Goal: Task Accomplishment & Management: Use online tool/utility

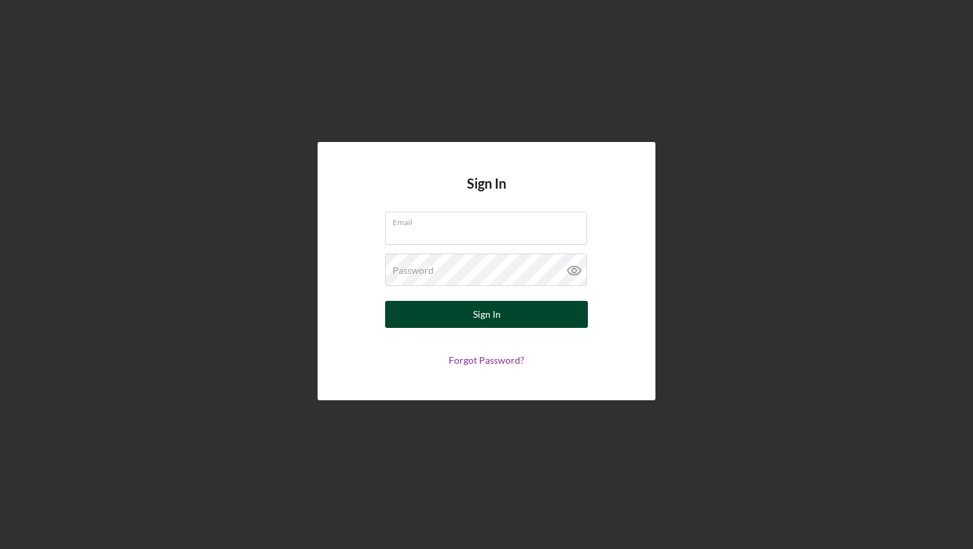
type input "[EMAIL_ADDRESS][DOMAIN_NAME]"
click at [481, 318] on div "Sign In" at bounding box center [487, 314] width 28 height 27
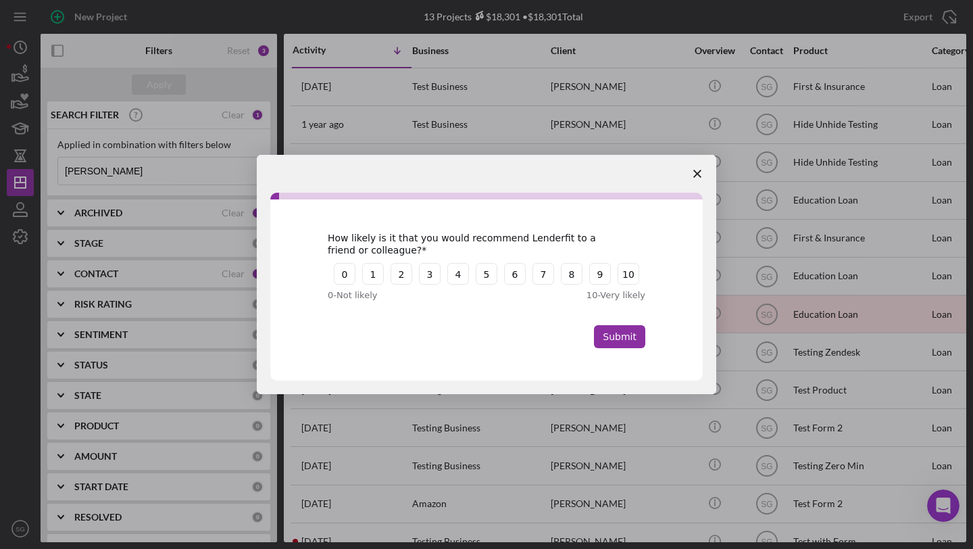
click at [700, 169] on span "Close survey" at bounding box center [698, 174] width 38 height 38
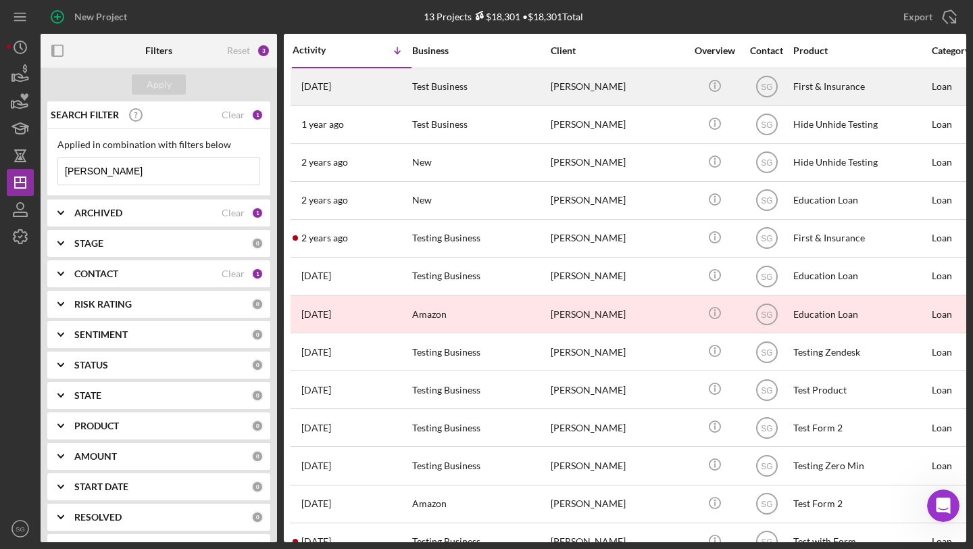
click at [481, 82] on div "Test Business" at bounding box center [479, 87] width 135 height 36
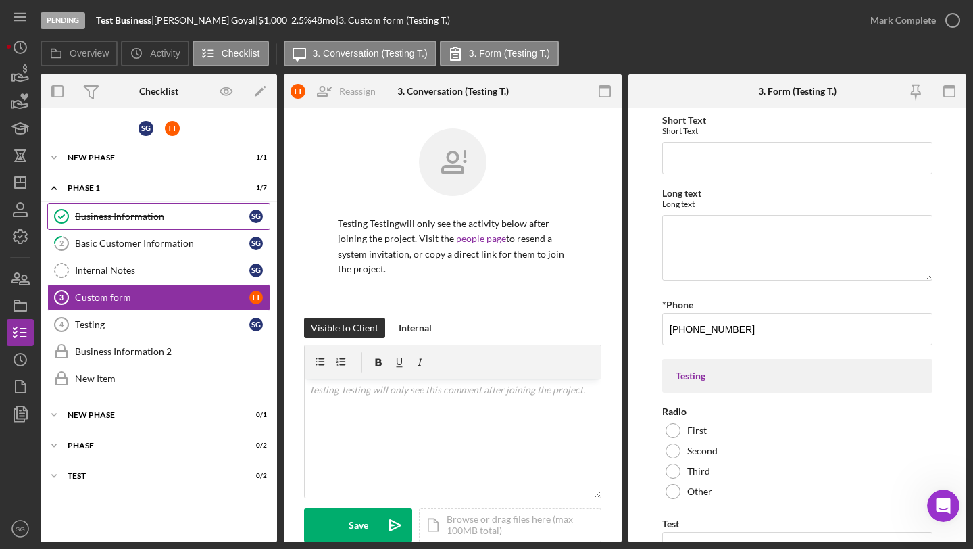
click at [126, 216] on div "Business Information" at bounding box center [162, 216] width 174 height 11
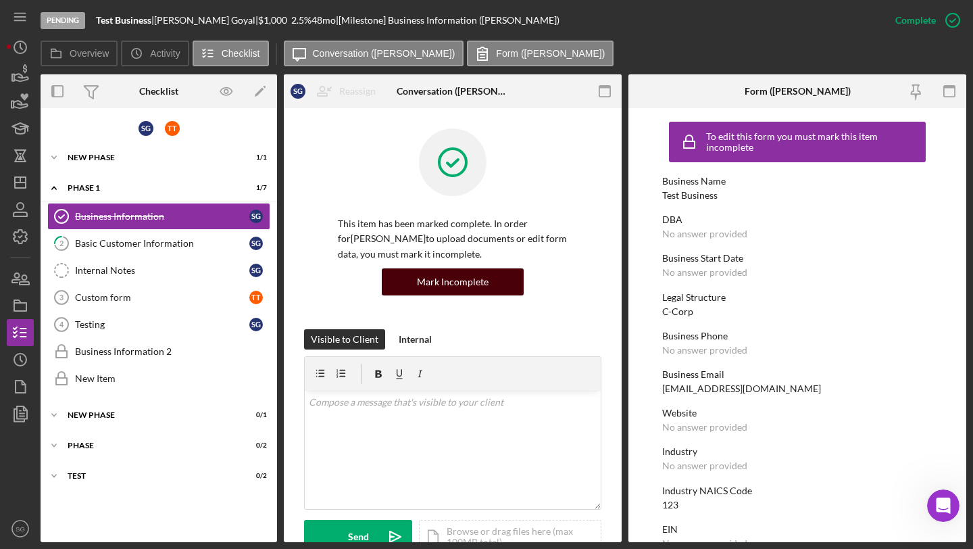
click at [471, 285] on div "Mark Incomplete" at bounding box center [453, 281] width 72 height 27
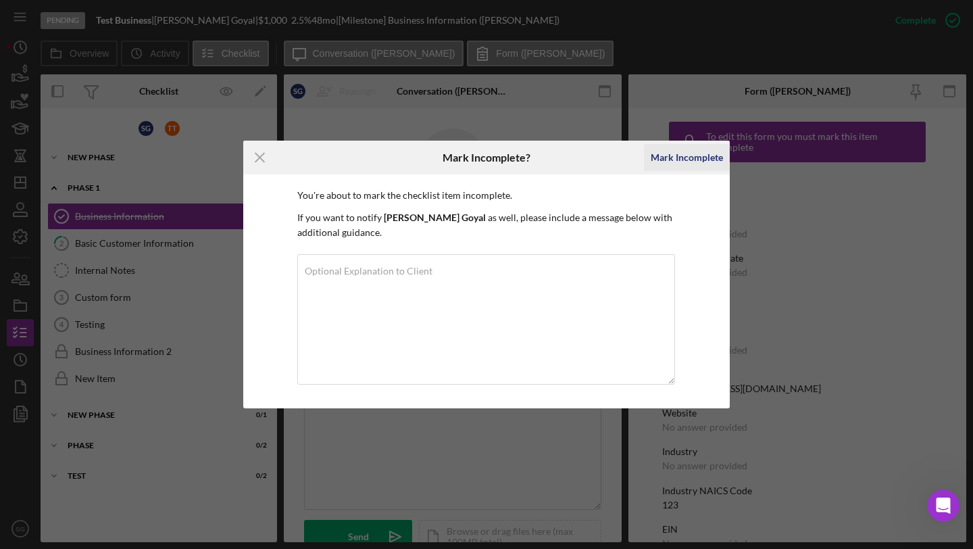
click at [657, 153] on div "Mark Incomplete" at bounding box center [687, 157] width 72 height 27
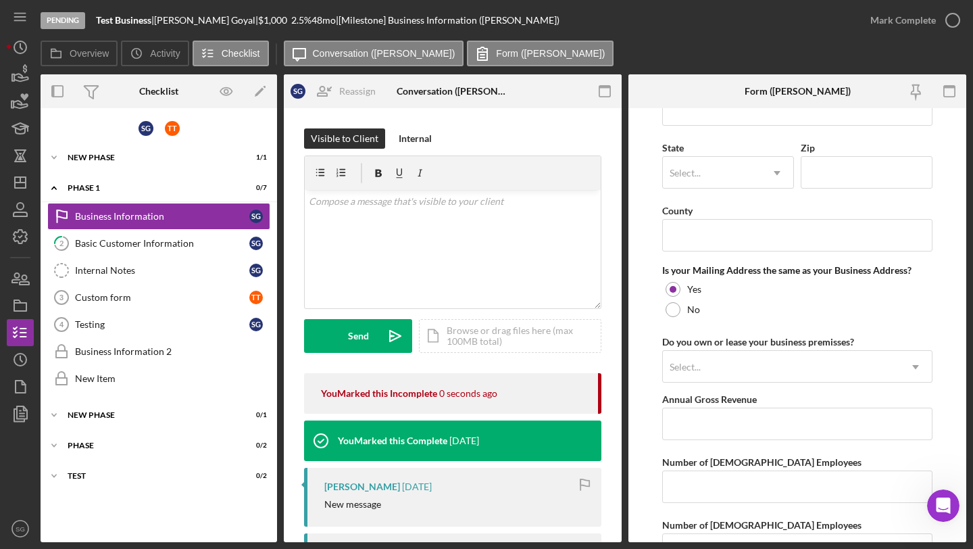
scroll to position [1244, 0]
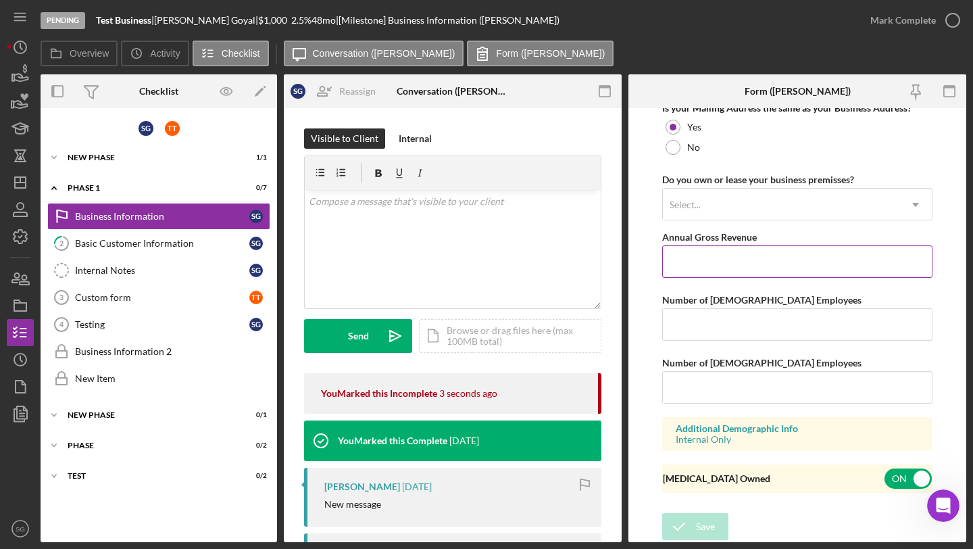
click at [699, 265] on input "Annual Gross Revenue" at bounding box center [797, 261] width 270 height 32
click at [715, 518] on button "Save" at bounding box center [695, 526] width 66 height 27
click at [702, 268] on input "$-998" at bounding box center [797, 261] width 270 height 32
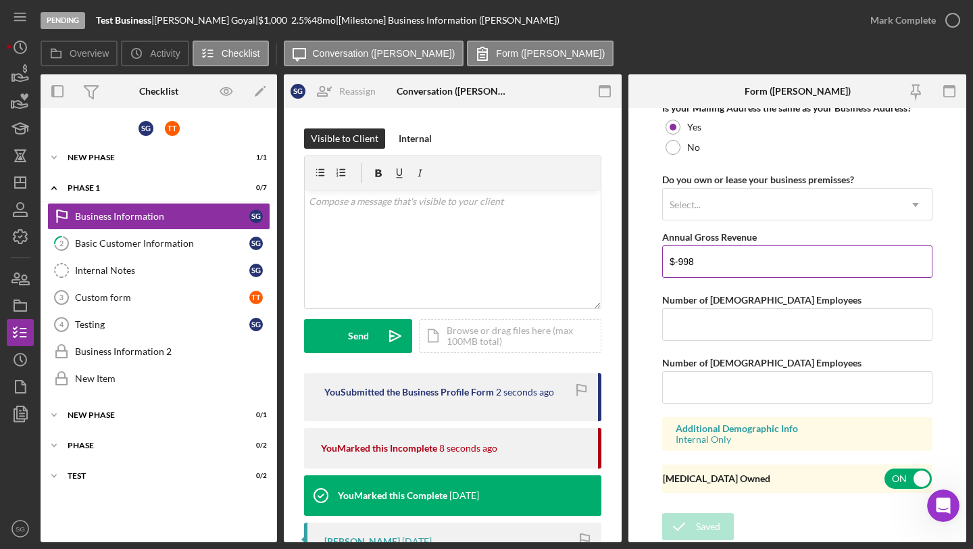
click at [717, 253] on input "$-998" at bounding box center [797, 261] width 270 height 32
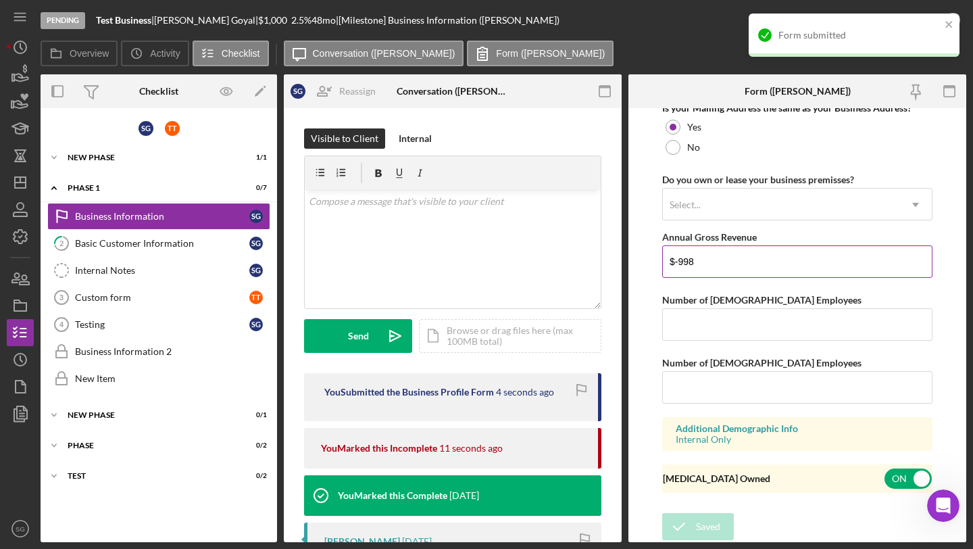
click at [711, 265] on input "$-998" at bounding box center [797, 261] width 270 height 32
type input "$-998,889"
click at [712, 527] on div "Save" at bounding box center [705, 526] width 19 height 27
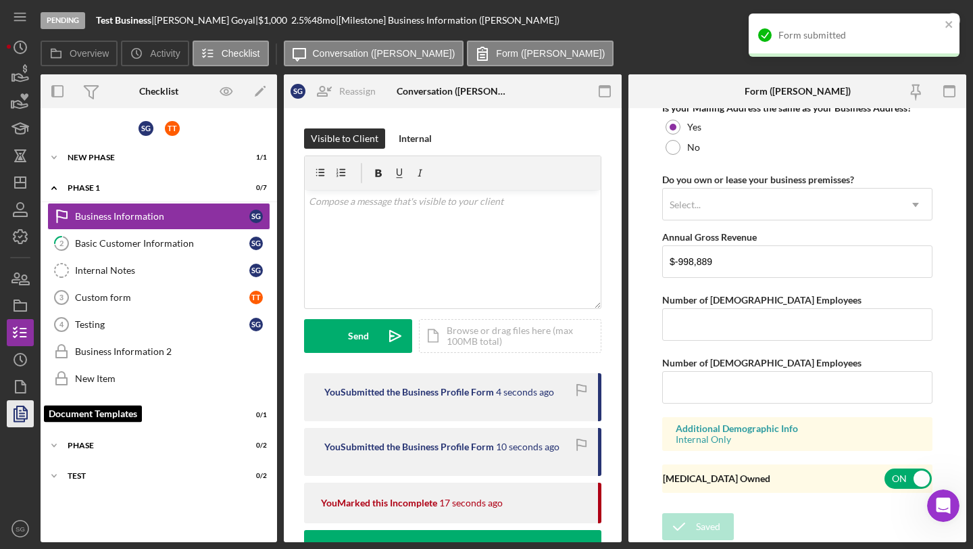
click at [12, 416] on icon "button" at bounding box center [20, 414] width 34 height 34
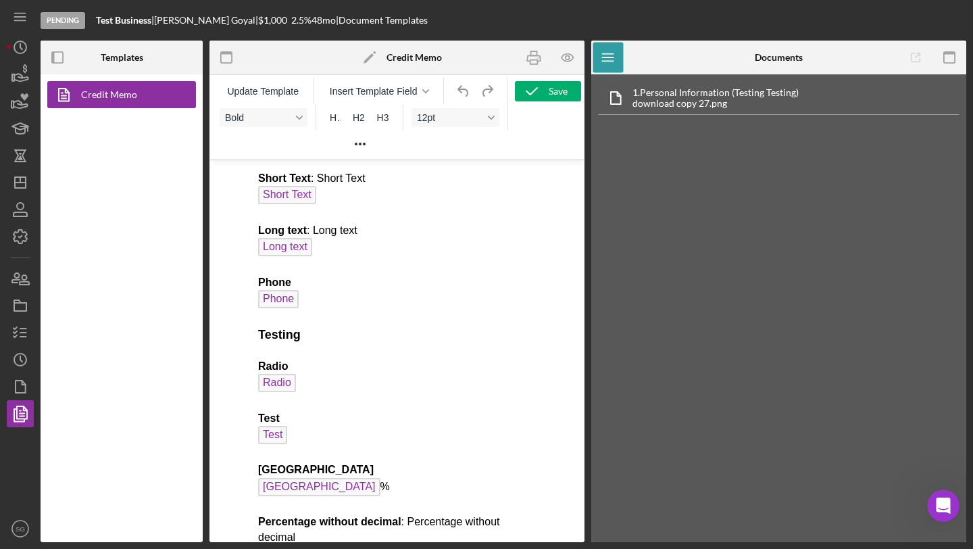
click at [385, 218] on p "Short Text : Short Text Short Text Long text : Long text Long text Phone Phone …" at bounding box center [397, 428] width 279 height 514
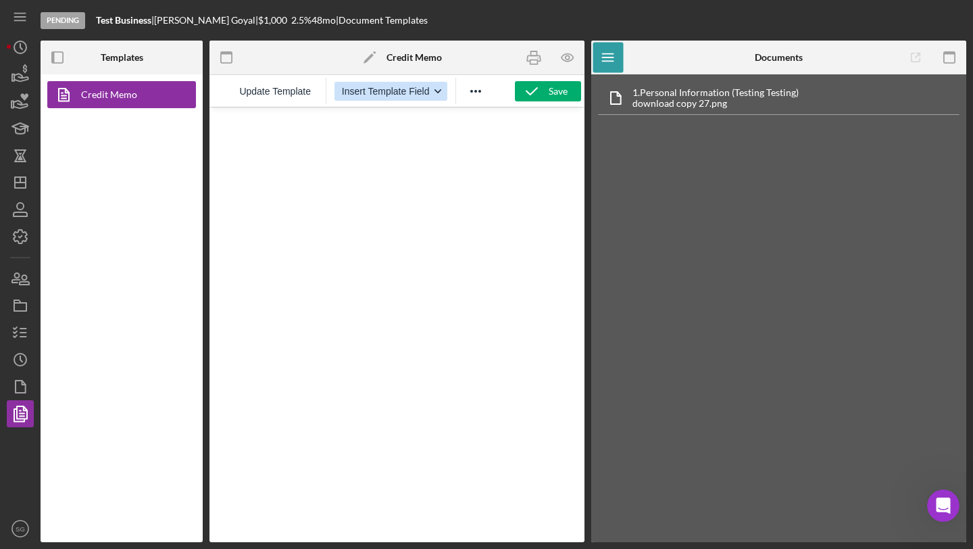
click at [372, 91] on span "Insert Template Field" at bounding box center [386, 91] width 88 height 11
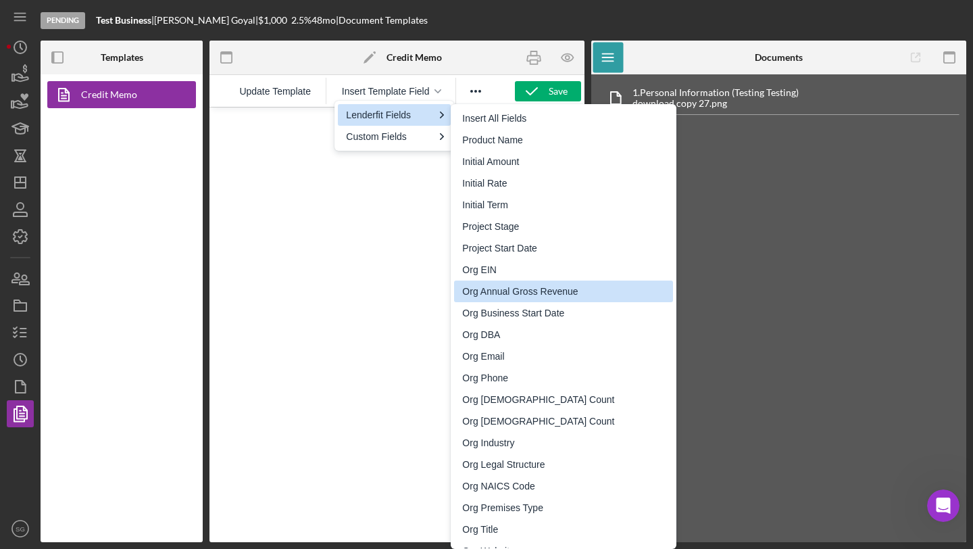
click at [508, 296] on div "Org Annual Gross Revenue" at bounding box center [564, 291] width 205 height 16
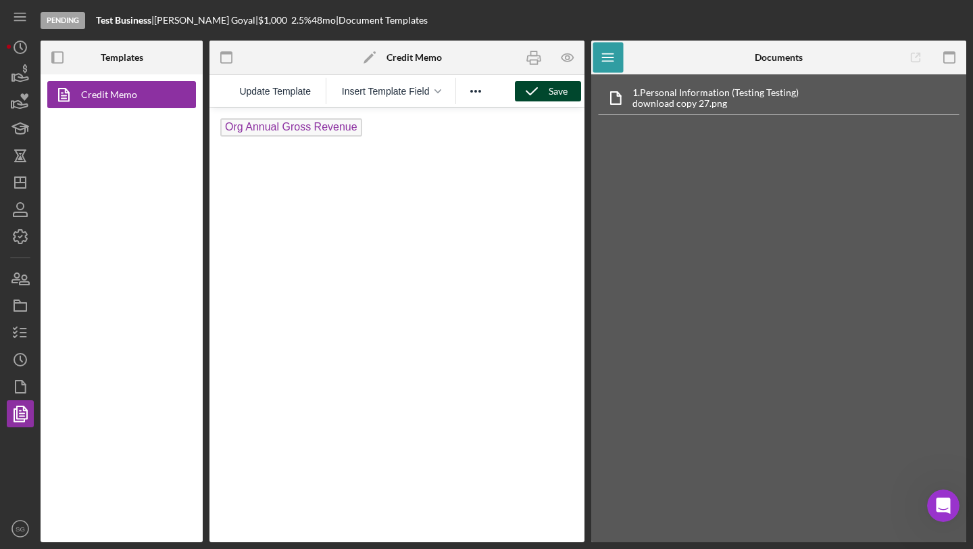
click at [533, 91] on icon "button" at bounding box center [532, 91] width 34 height 34
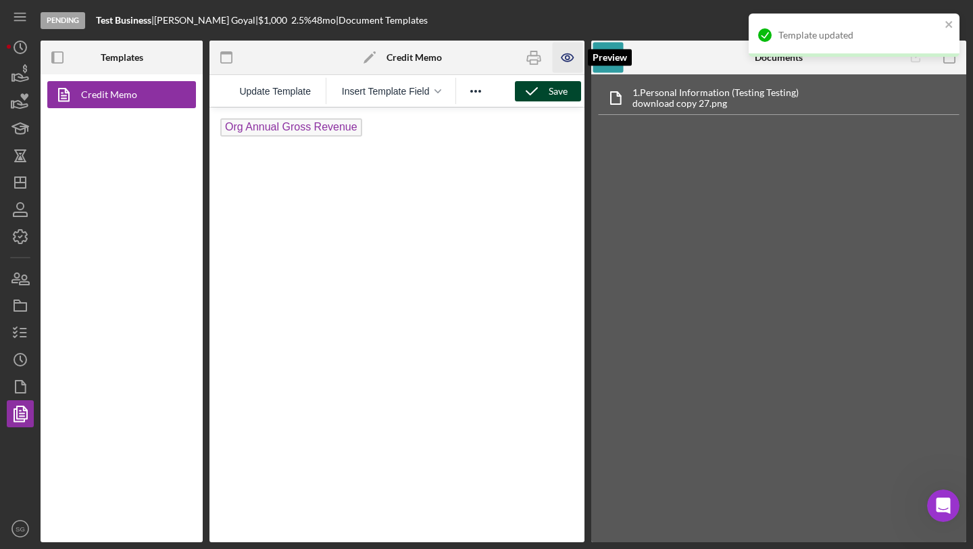
click at [564, 55] on icon "button" at bounding box center [568, 58] width 30 height 30
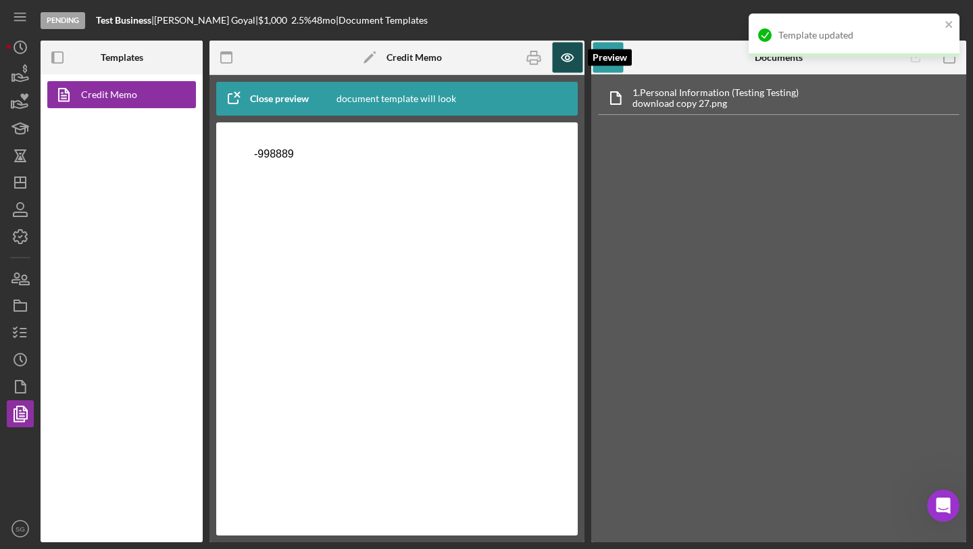
click at [564, 58] on icon "button" at bounding box center [568, 58] width 30 height 30
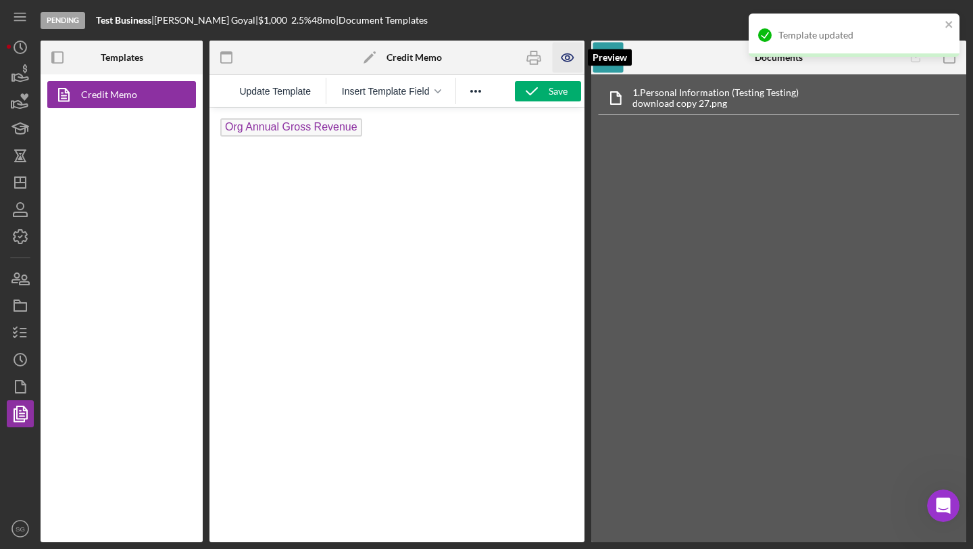
click at [564, 58] on icon "button" at bounding box center [568, 58] width 30 height 30
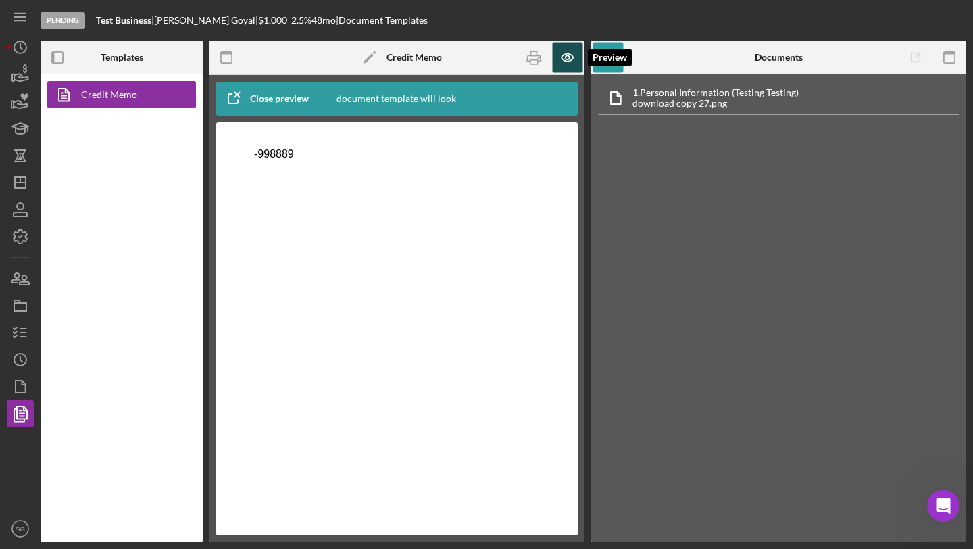
click at [564, 58] on icon "button" at bounding box center [568, 58] width 30 height 30
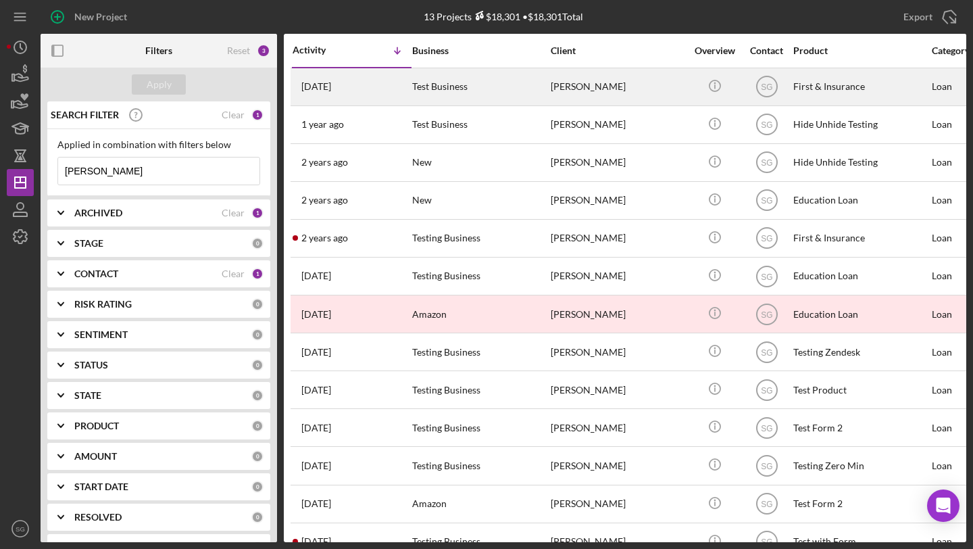
click at [445, 86] on div "Test Business" at bounding box center [479, 87] width 135 height 36
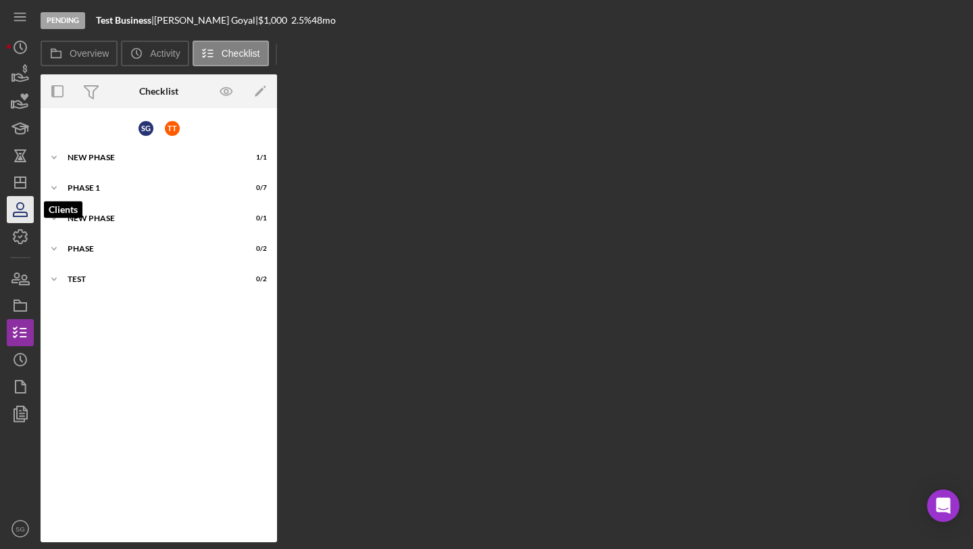
click at [18, 218] on icon "button" at bounding box center [20, 210] width 34 height 34
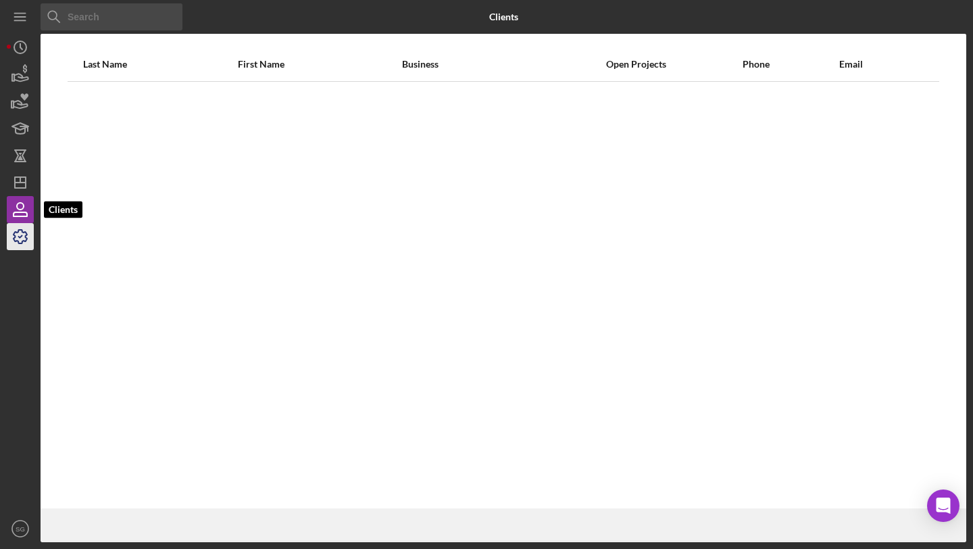
click at [20, 232] on icon "button" at bounding box center [20, 237] width 34 height 34
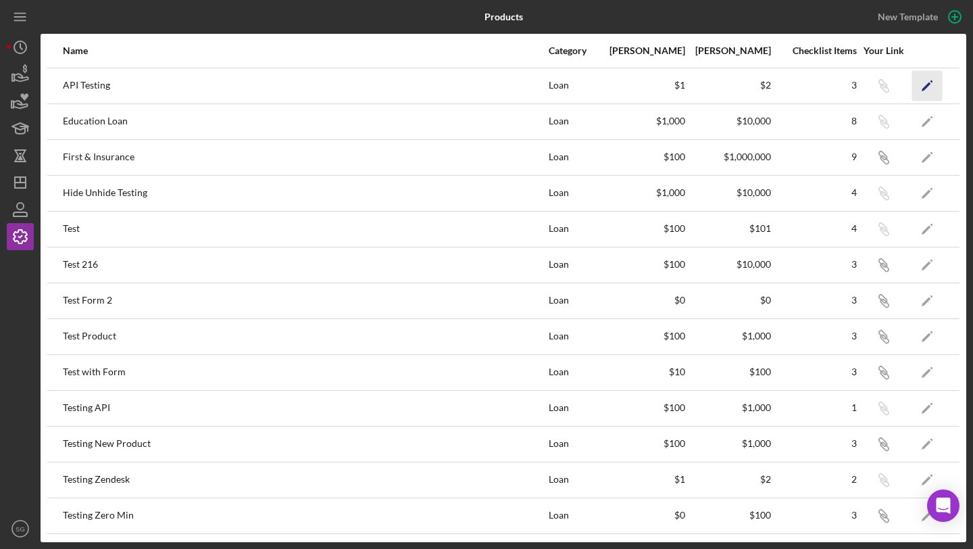
click at [917, 83] on icon "Icon/Edit" at bounding box center [928, 85] width 30 height 30
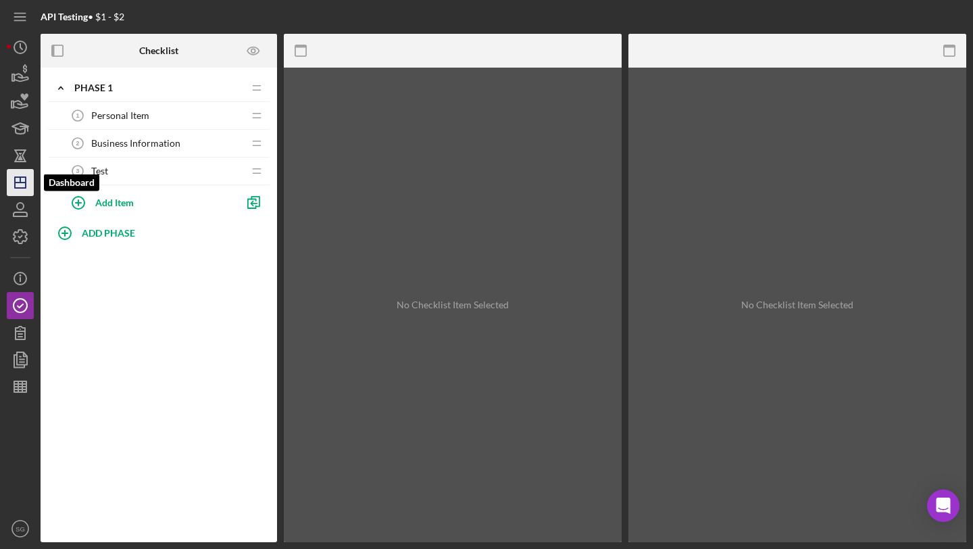
click at [17, 194] on icon "Icon/Dashboard" at bounding box center [20, 183] width 34 height 34
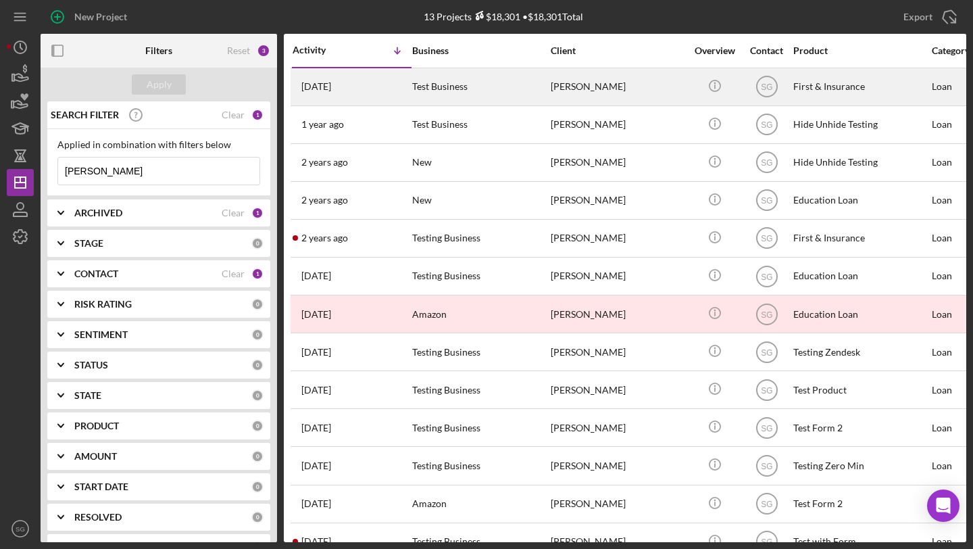
click at [504, 94] on div "Test Business" at bounding box center [479, 87] width 135 height 36
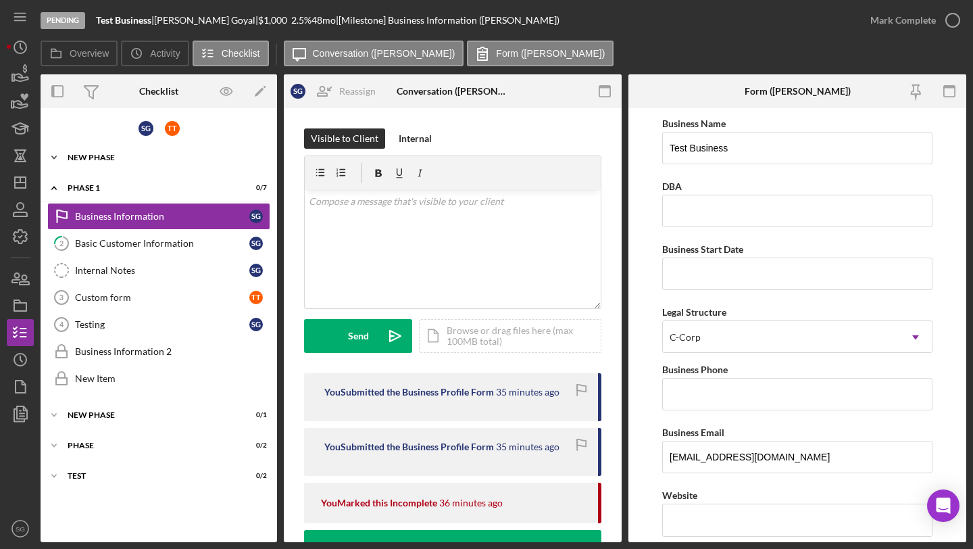
click at [95, 149] on div "Icon/Expander New Phase 1 / 1" at bounding box center [159, 157] width 237 height 27
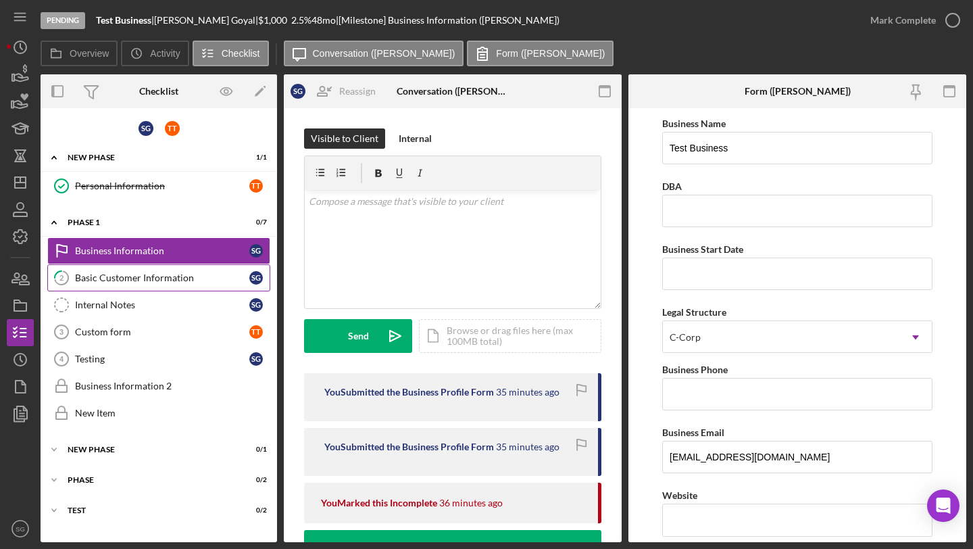
click at [126, 281] on div "Basic Customer Information" at bounding box center [162, 277] width 174 height 11
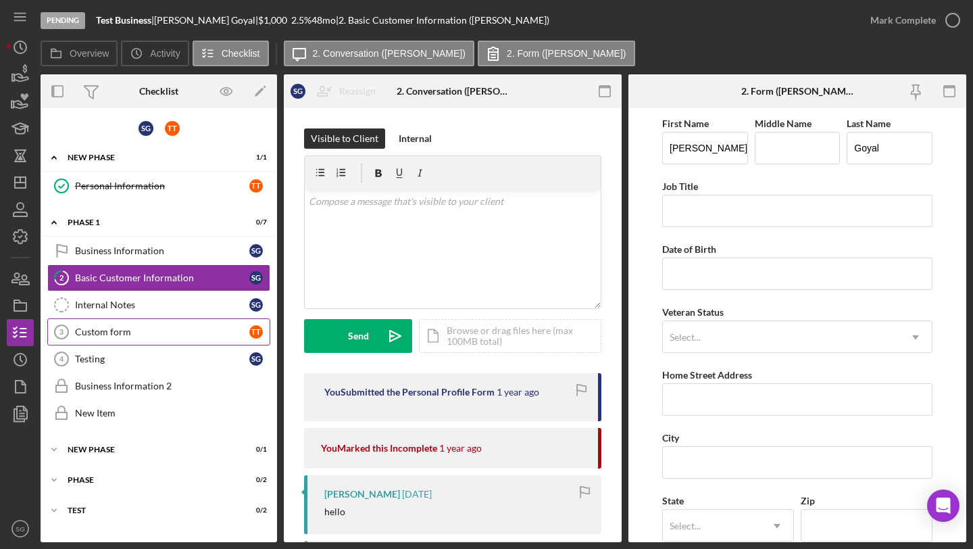
click at [148, 327] on div "Custom form" at bounding box center [162, 331] width 174 height 11
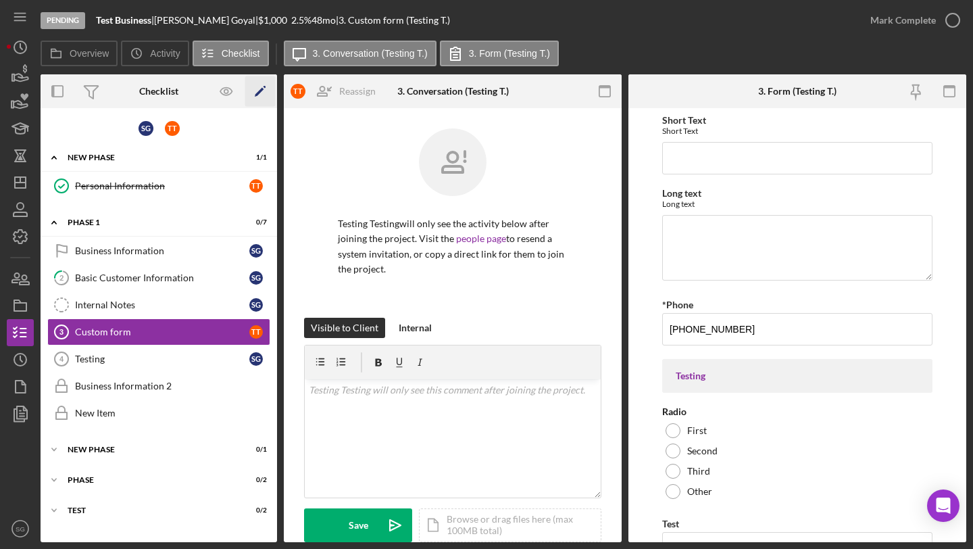
click at [256, 93] on icon "Icon/Edit" at bounding box center [260, 91] width 30 height 30
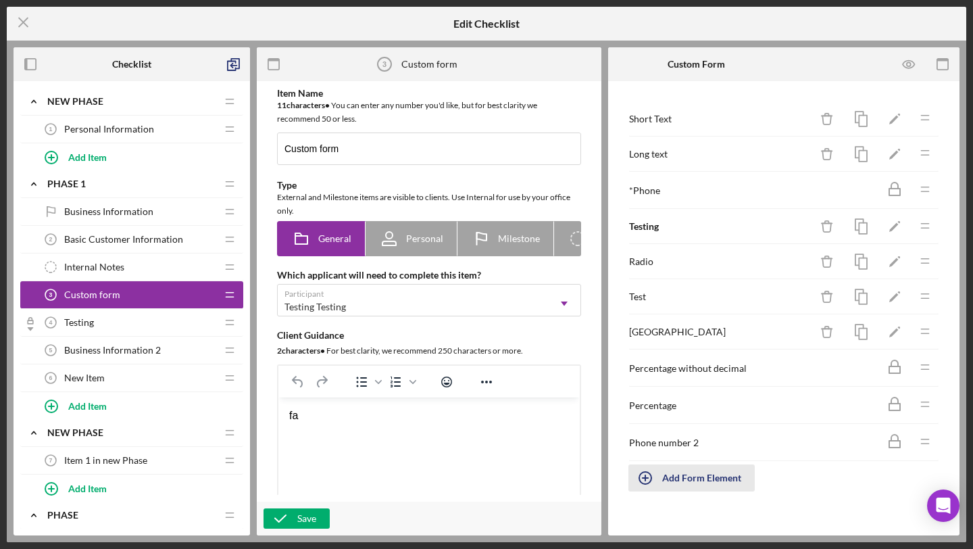
click at [670, 477] on div "Add Form Element" at bounding box center [701, 477] width 79 height 27
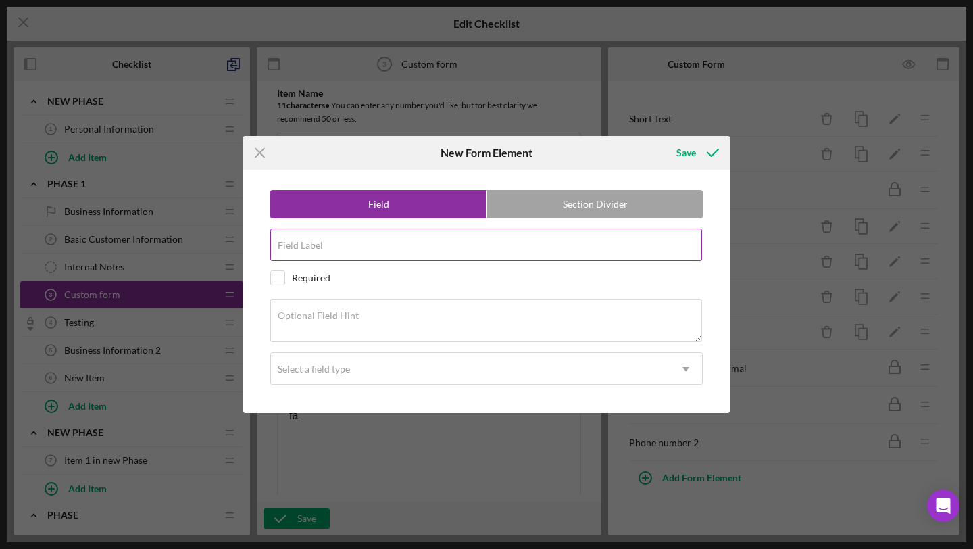
click at [402, 237] on div "Field Label" at bounding box center [486, 245] width 433 height 34
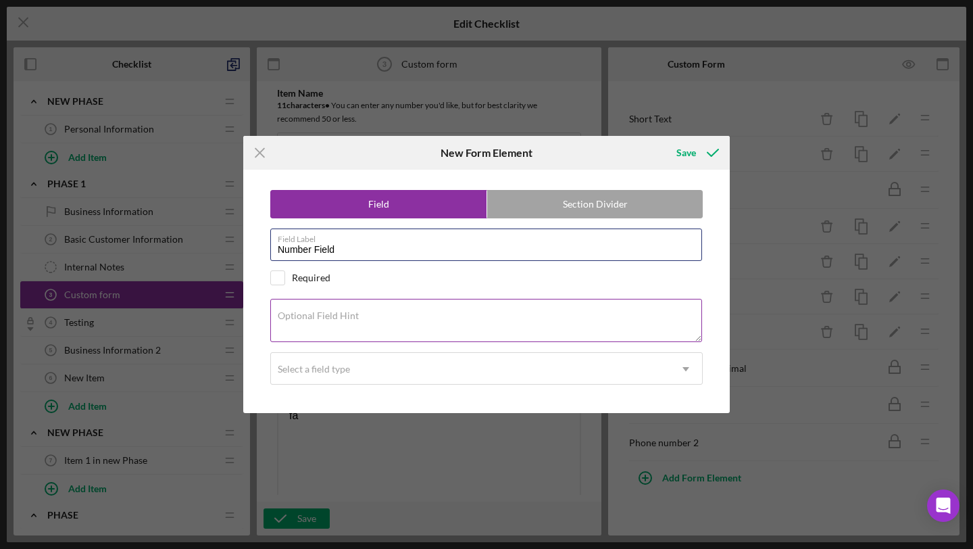
type input "Number Field"
click at [356, 323] on textarea "Optional Field Hint" at bounding box center [486, 320] width 432 height 43
paste textarea "Number Field"
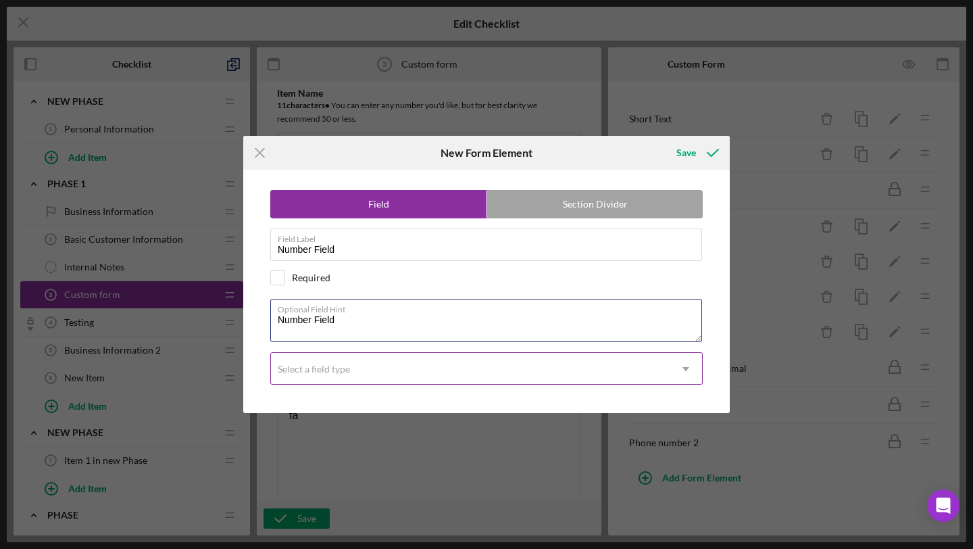
type textarea "Number Field"
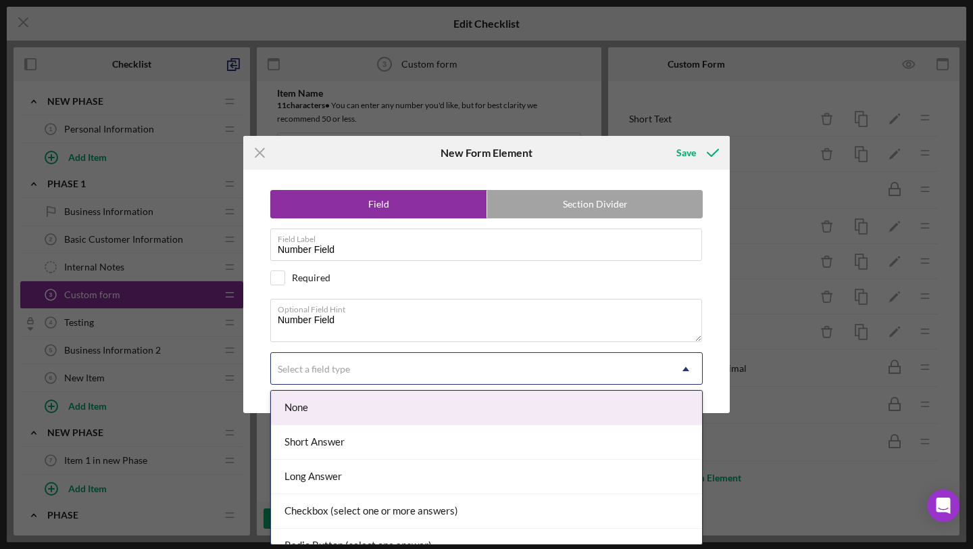
click at [352, 379] on div "Select a field type" at bounding box center [470, 369] width 399 height 31
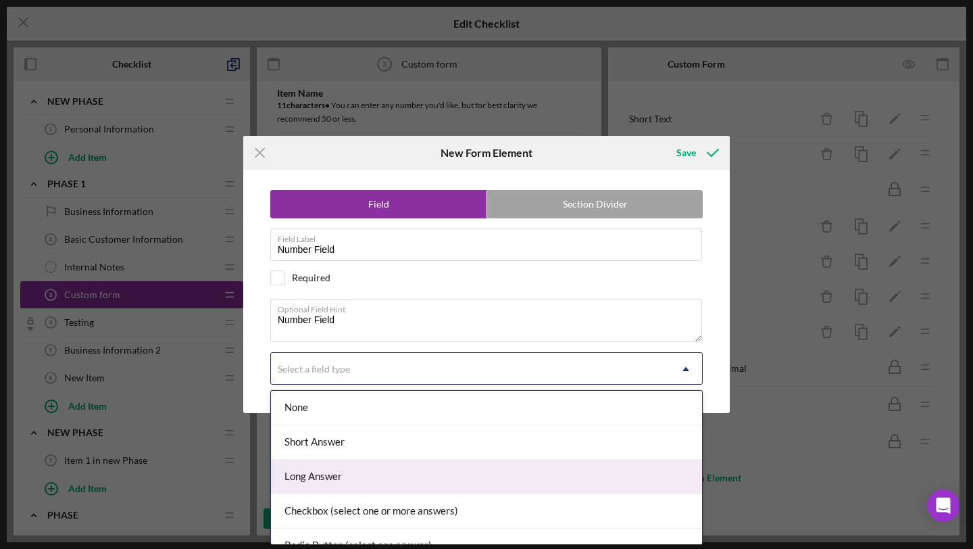
scroll to position [191, 0]
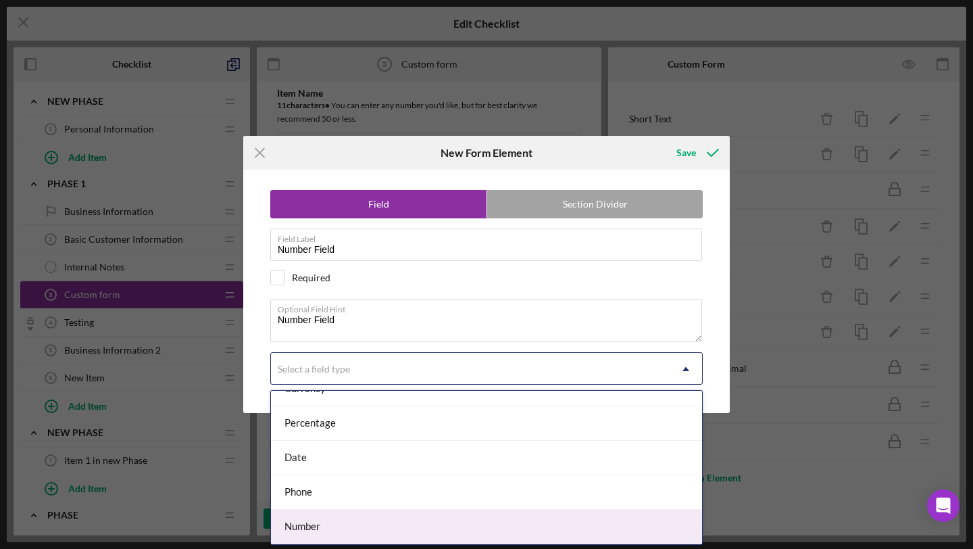
click at [306, 525] on div "Number" at bounding box center [486, 527] width 431 height 34
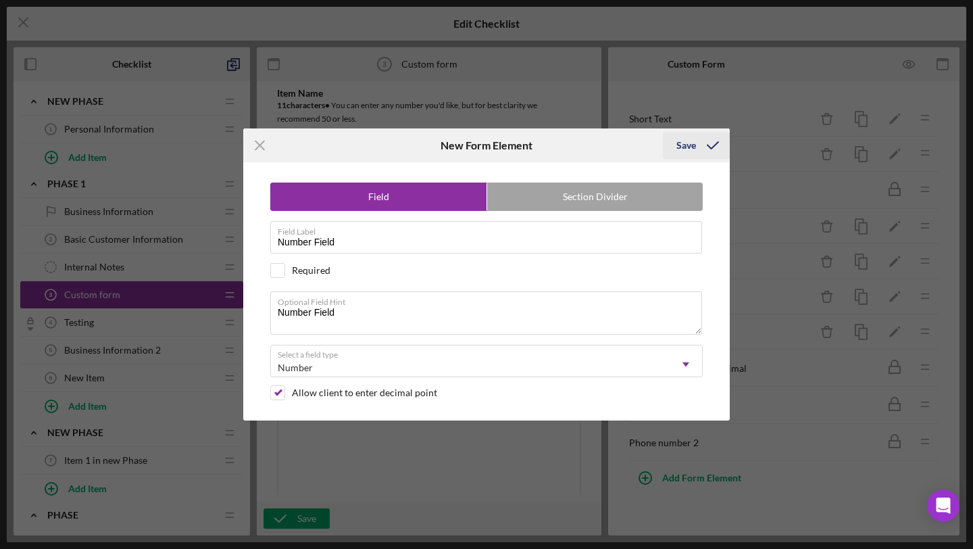
click at [701, 154] on icon "submit" at bounding box center [713, 145] width 34 height 34
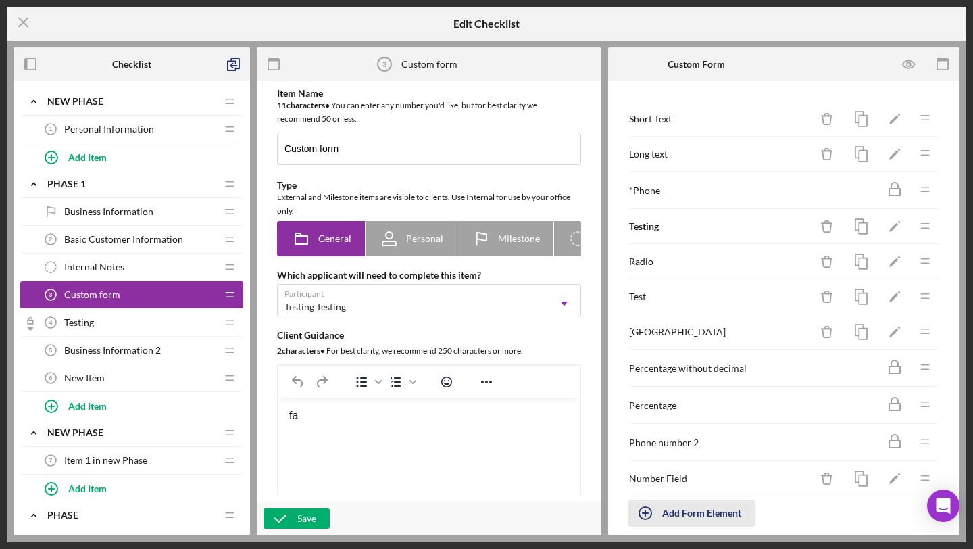
click at [670, 507] on div "Add Form Element" at bounding box center [701, 513] width 79 height 27
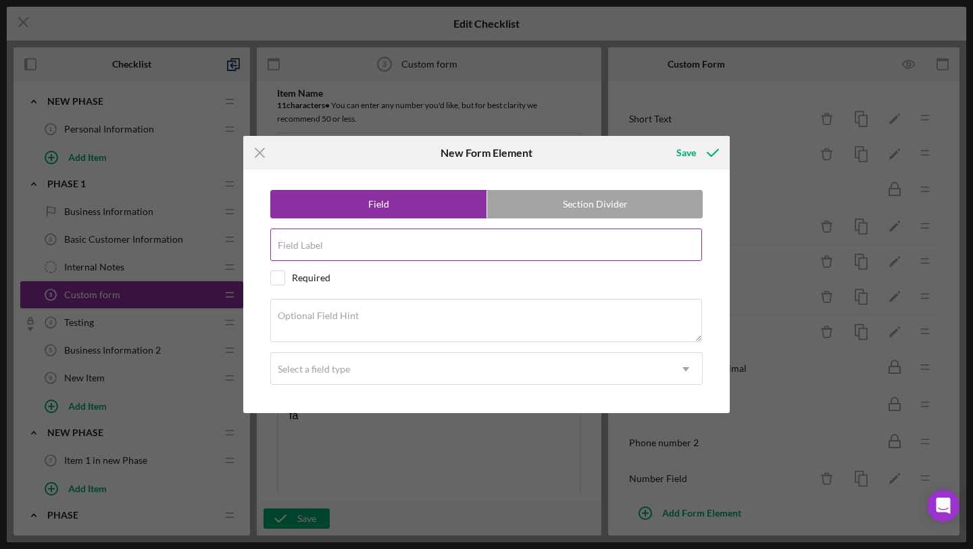
click at [334, 257] on input "Field Label" at bounding box center [486, 244] width 432 height 32
paste input "Number Field"
click at [293, 251] on input "Number Field" at bounding box center [486, 244] width 432 height 32
type input "Currency Field"
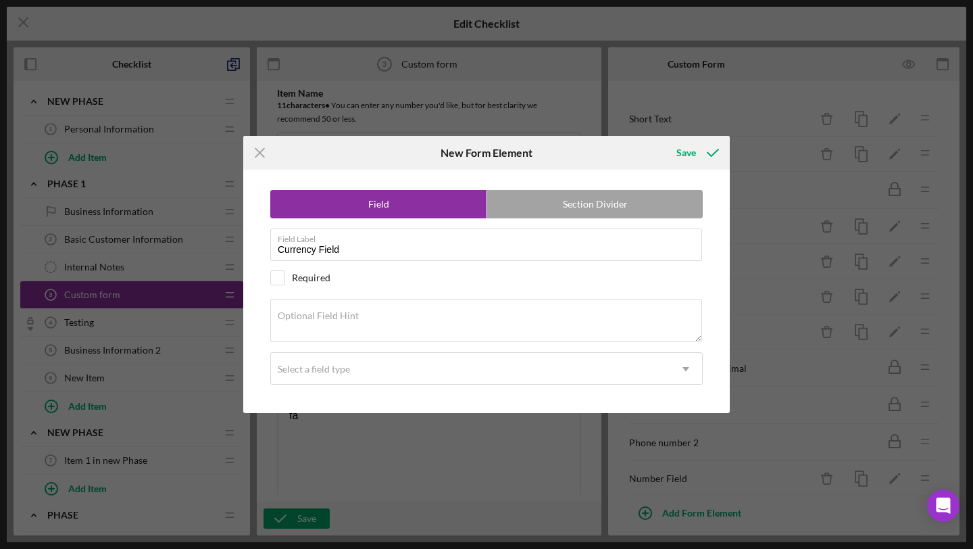
click at [281, 346] on div "Field Section Divider Field Label Currency Field Required Optional Field Hint S…" at bounding box center [486, 291] width 473 height 243
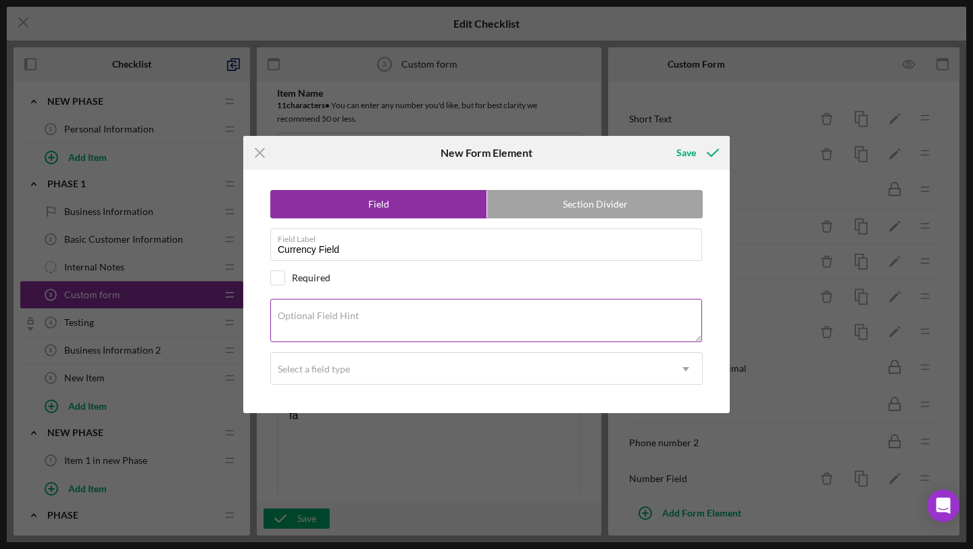
click at [310, 320] on label "Optional Field Hint" at bounding box center [318, 315] width 81 height 11
click at [310, 320] on textarea "Optional Field Hint" at bounding box center [486, 320] width 432 height 43
paste textarea "Currency Field"
type textarea "Currency Field"
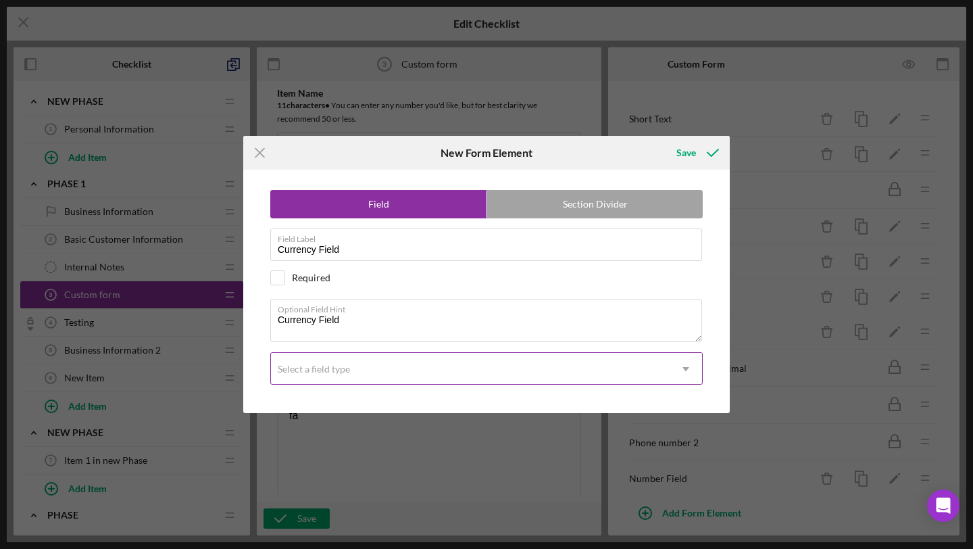
click at [321, 358] on div "Select a field type" at bounding box center [470, 369] width 399 height 31
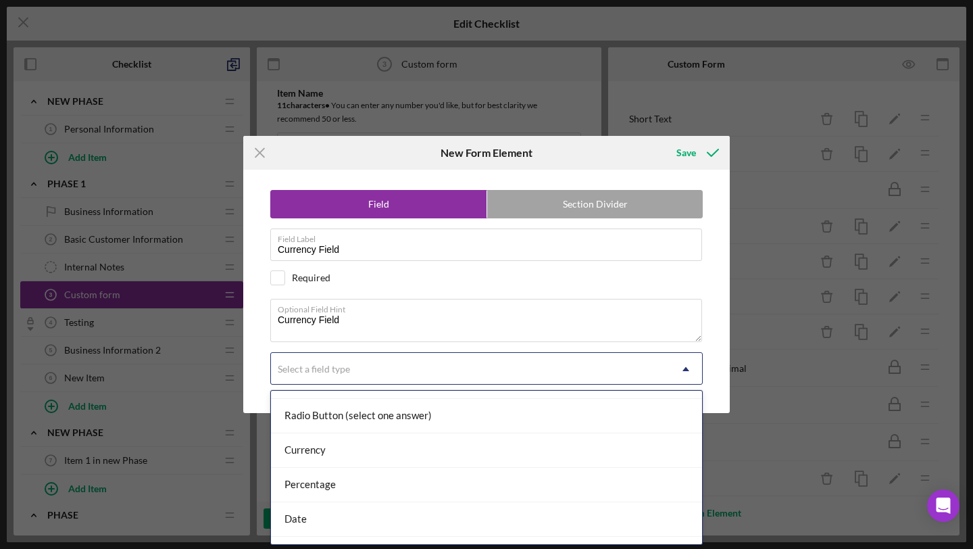
scroll to position [126, 0]
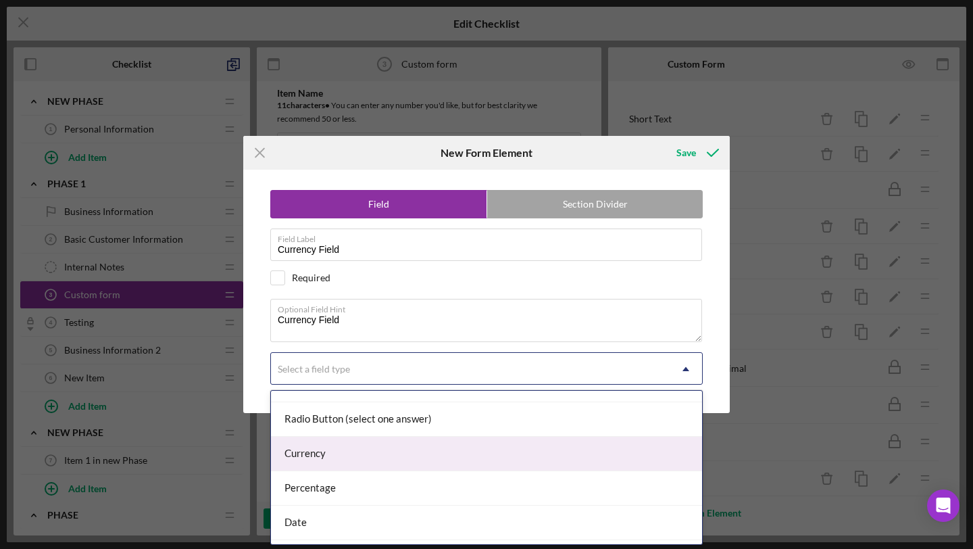
click at [306, 462] on div "Currency" at bounding box center [486, 454] width 431 height 34
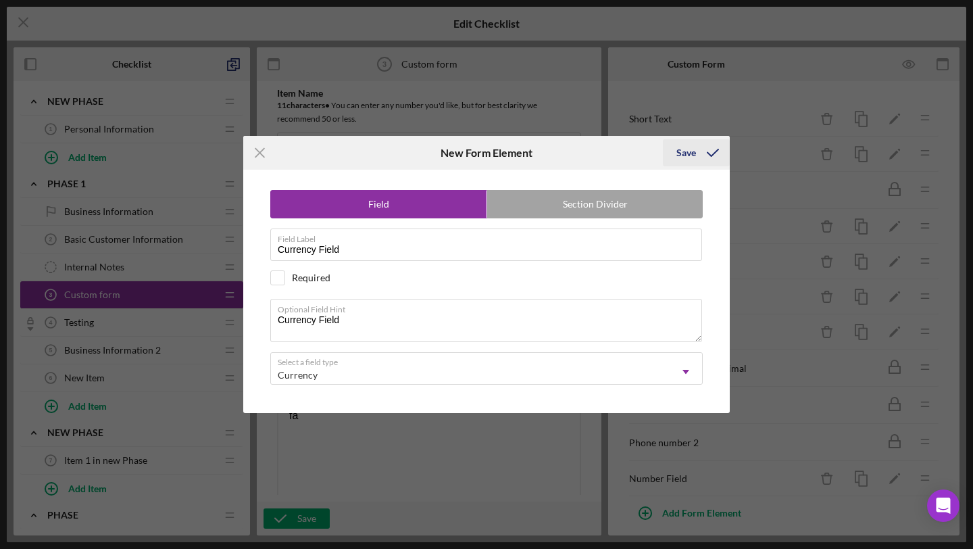
click at [696, 158] on icon "submit" at bounding box center [713, 153] width 34 height 34
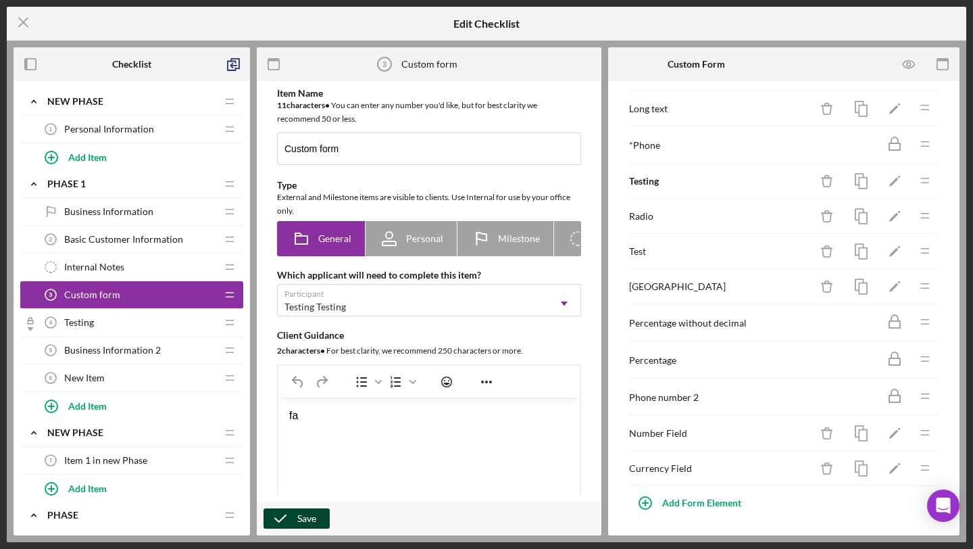
click at [307, 521] on div "Save" at bounding box center [306, 518] width 19 height 20
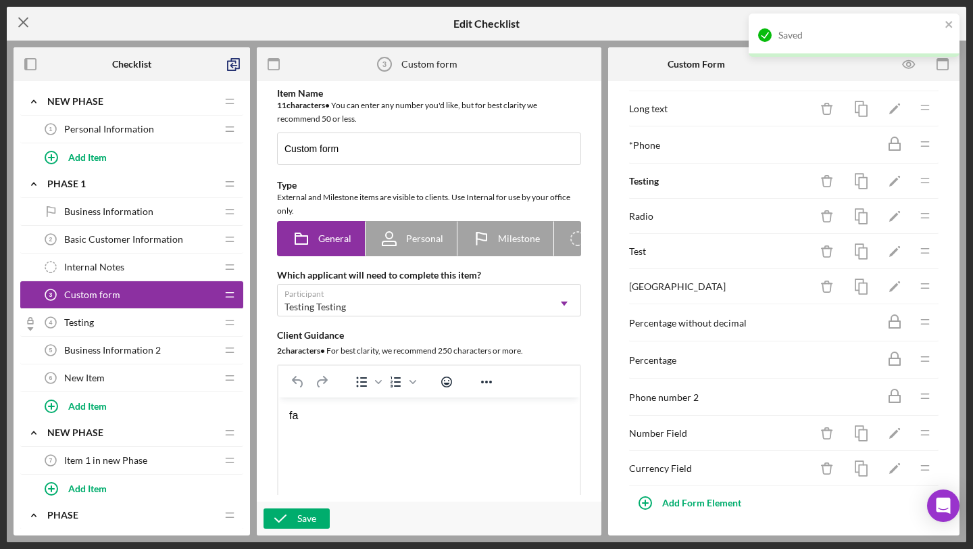
click at [20, 26] on line at bounding box center [23, 22] width 9 height 9
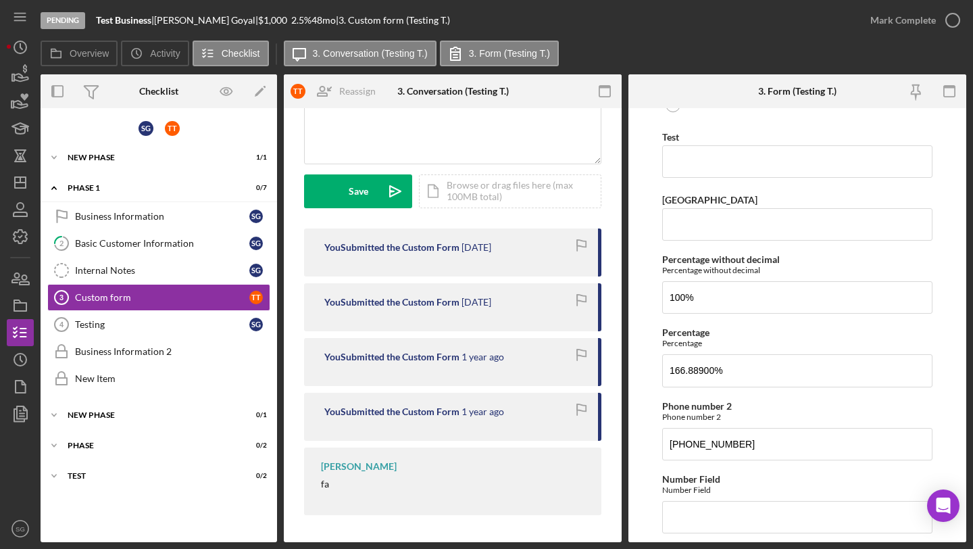
scroll to position [500, 0]
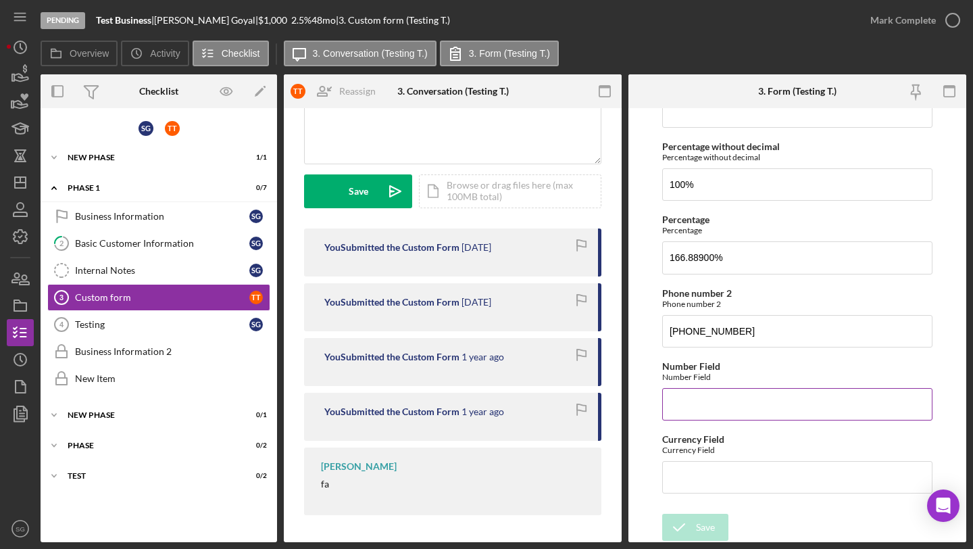
click at [689, 403] on input "Number Field" at bounding box center [797, 404] width 270 height 32
type input "999,899"
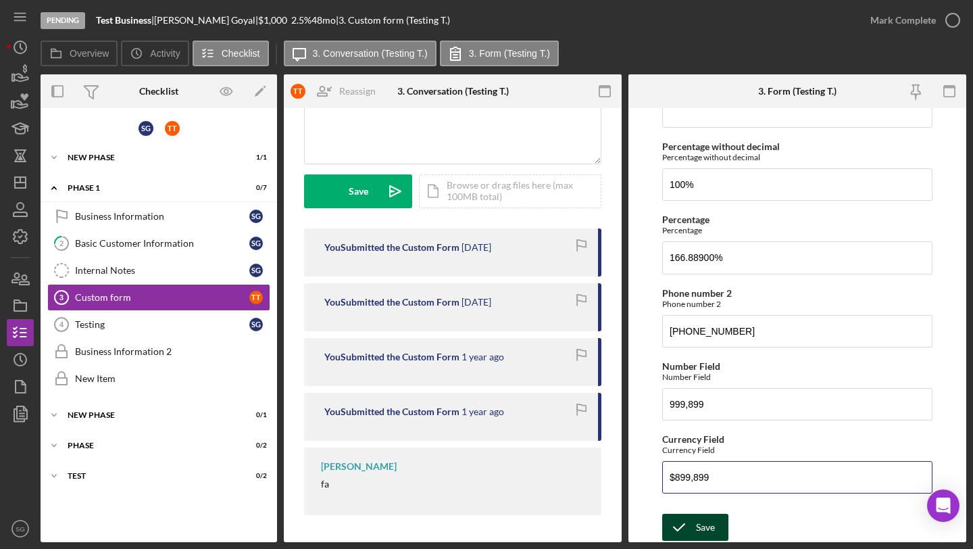
type input "$899,899"
click at [685, 520] on icon "submit" at bounding box center [679, 527] width 34 height 34
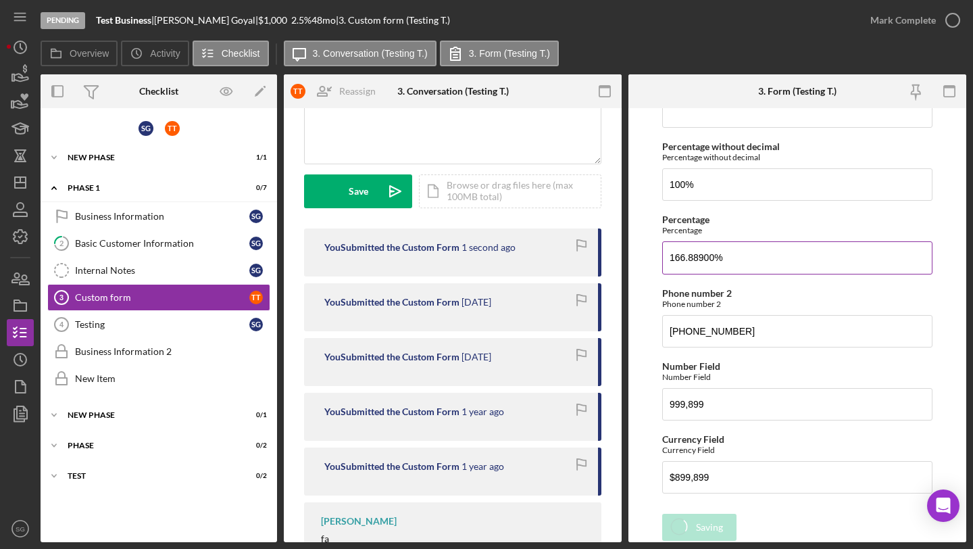
scroll to position [473, 0]
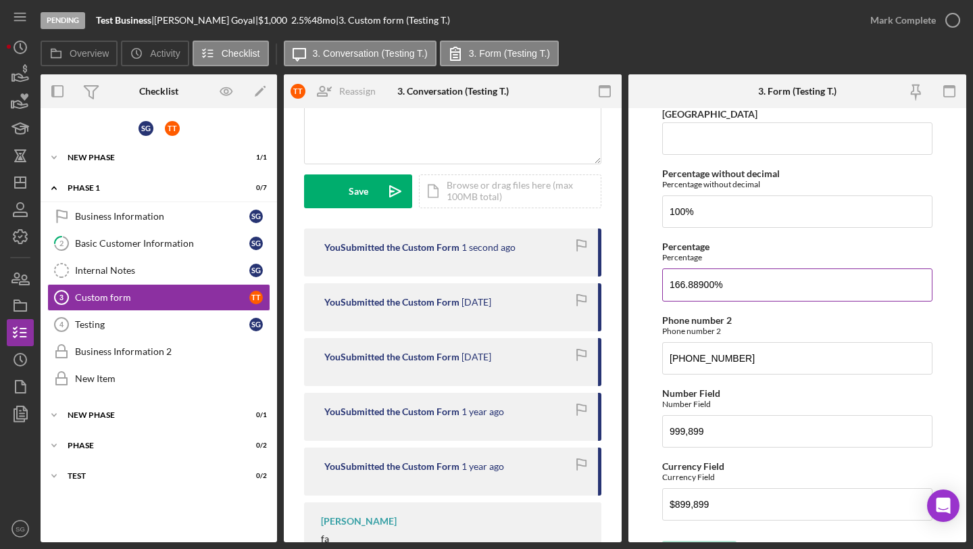
click at [691, 294] on input "166.88900%" at bounding box center [797, 284] width 270 height 32
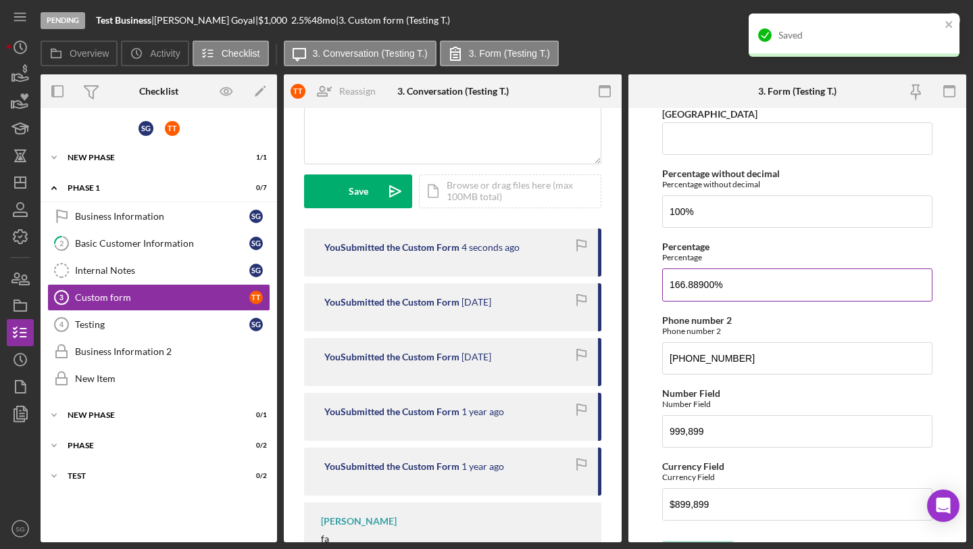
click at [690, 282] on input "166.88900%" at bounding box center [797, 284] width 270 height 32
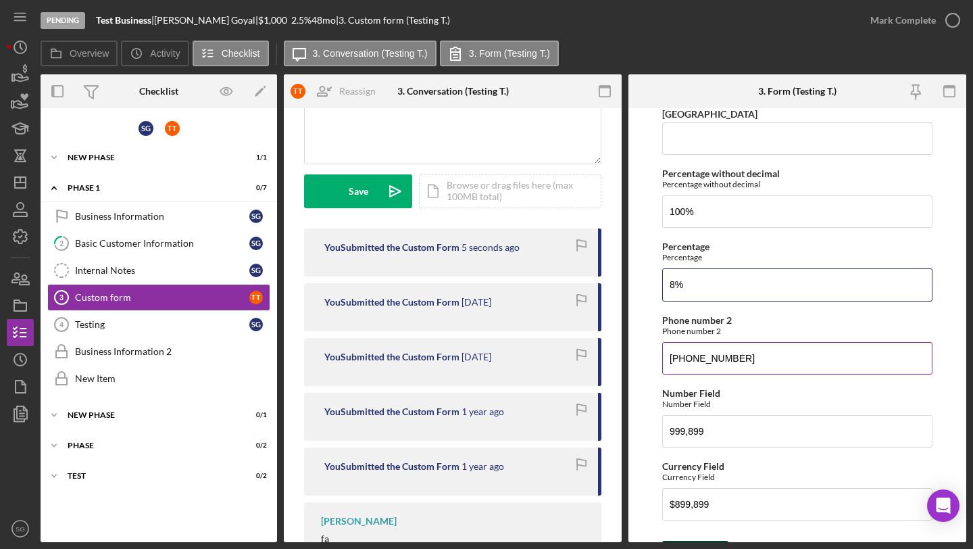
scroll to position [500, 0]
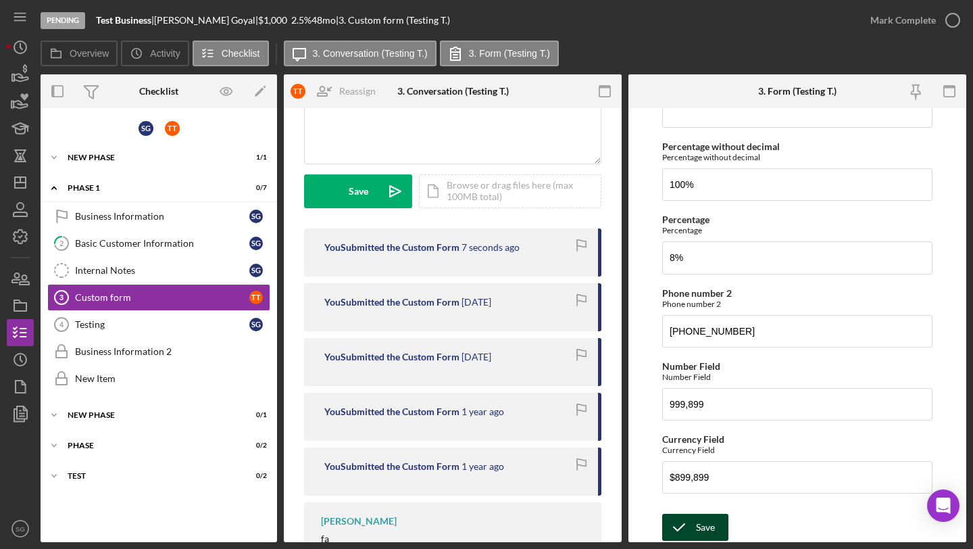
type input "8.00000%"
click at [692, 513] on icon "submit" at bounding box center [679, 527] width 34 height 34
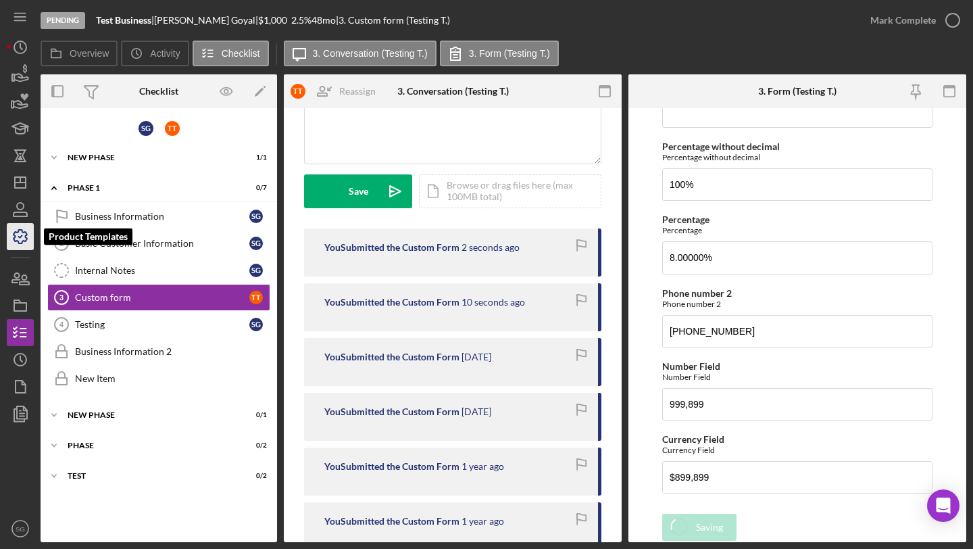
click at [25, 236] on icon "button" at bounding box center [21, 237] width 14 height 14
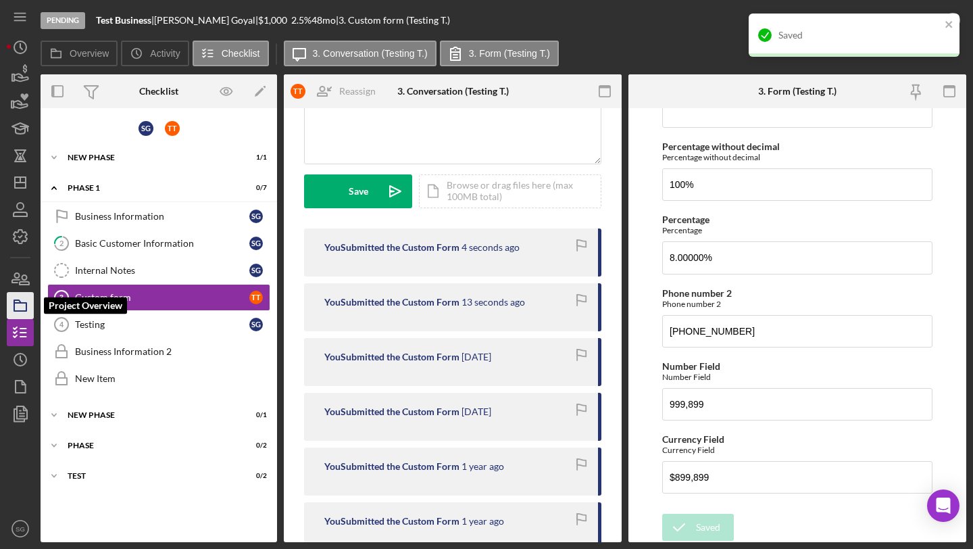
click at [27, 300] on icon "button" at bounding box center [20, 306] width 34 height 34
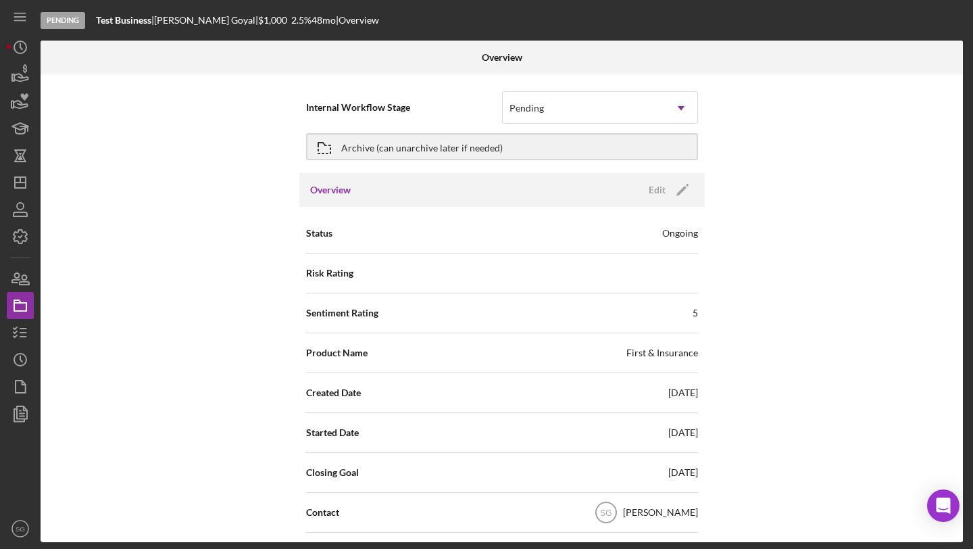
click at [654, 352] on div "First & Insurance" at bounding box center [663, 353] width 72 height 14
copy div "First & Insurance"
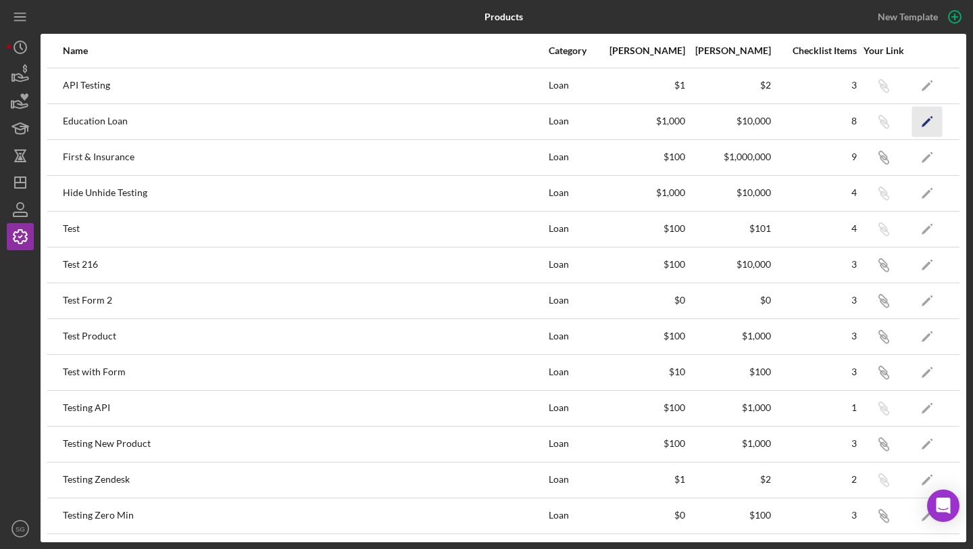
click at [923, 124] on polygon "button" at bounding box center [926, 122] width 9 height 9
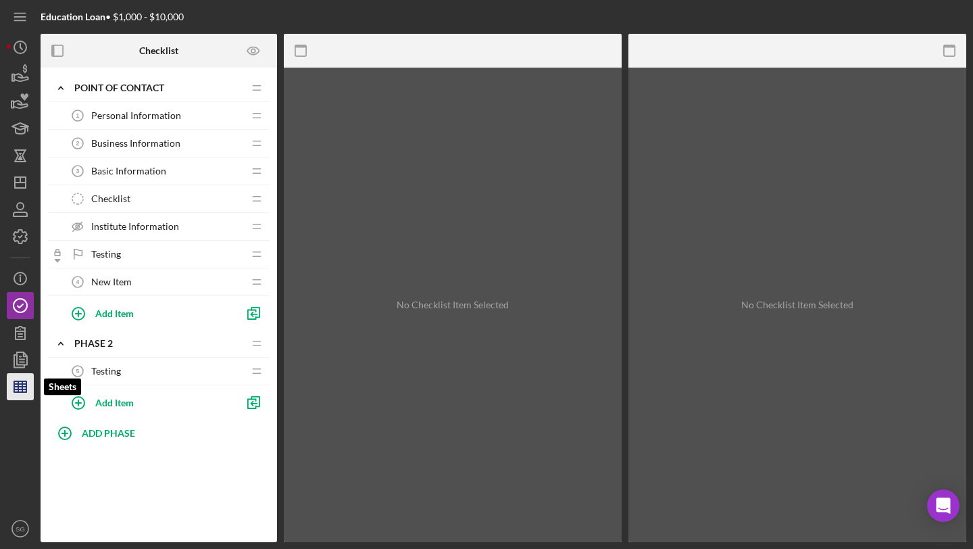
click at [14, 394] on icon "button" at bounding box center [20, 387] width 34 height 34
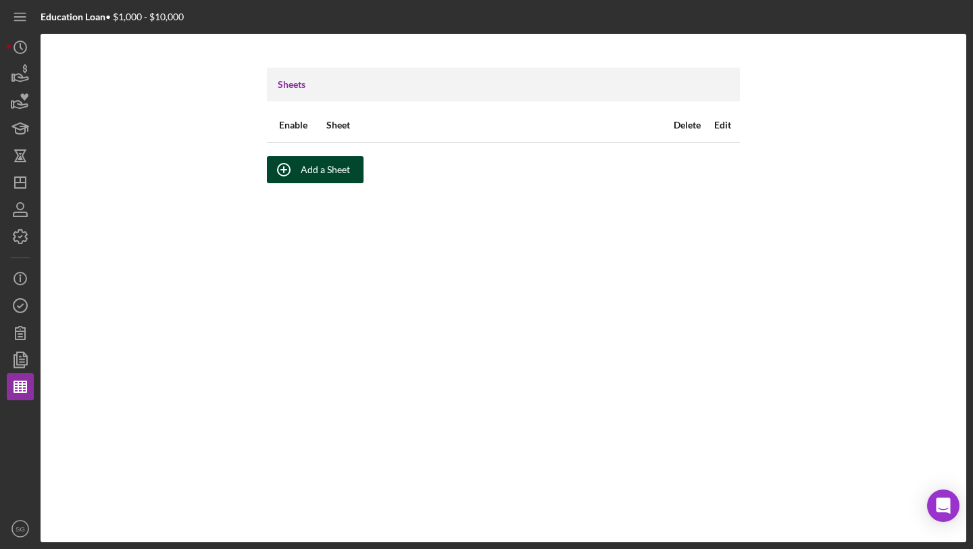
click at [322, 159] on div "Add a Sheet" at bounding box center [325, 169] width 49 height 27
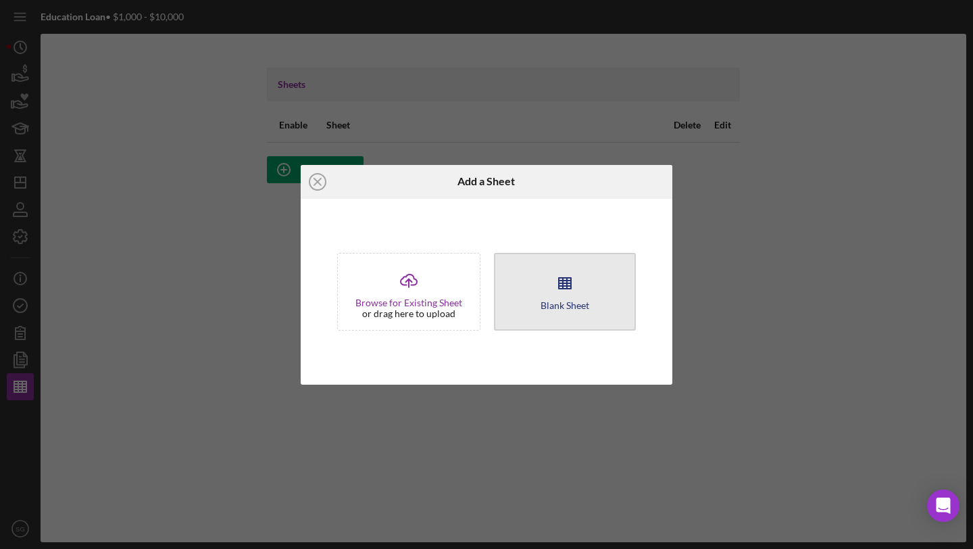
click at [535, 280] on button "Blank Sheet" at bounding box center [565, 292] width 142 height 78
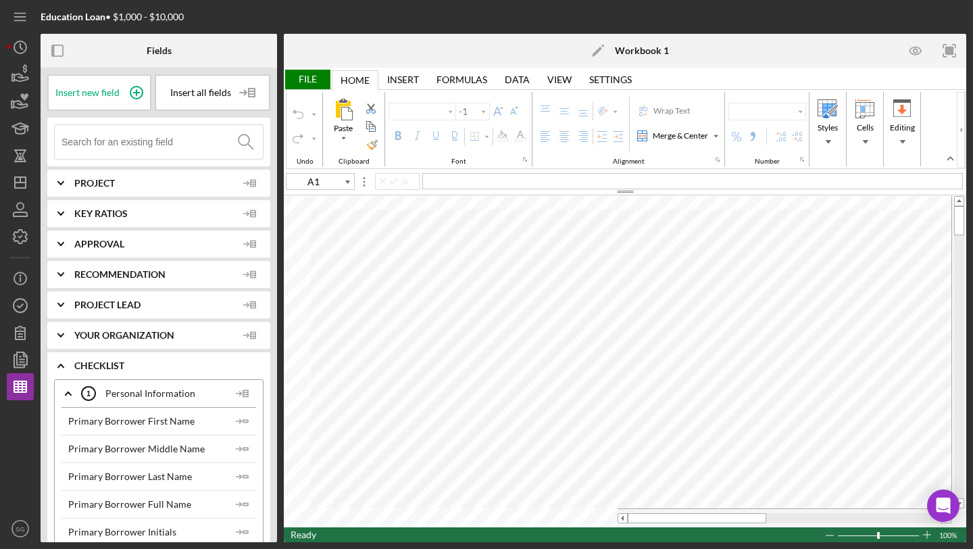
type input "Calibri"
type input "11"
click at [307, 68] on div "File Home Home Insert Insert Page Layout Page Layout Formulas Formulas Data Dat…" at bounding box center [625, 119] width 683 height 103
click at [309, 78] on div "File" at bounding box center [307, 80] width 47 height 20
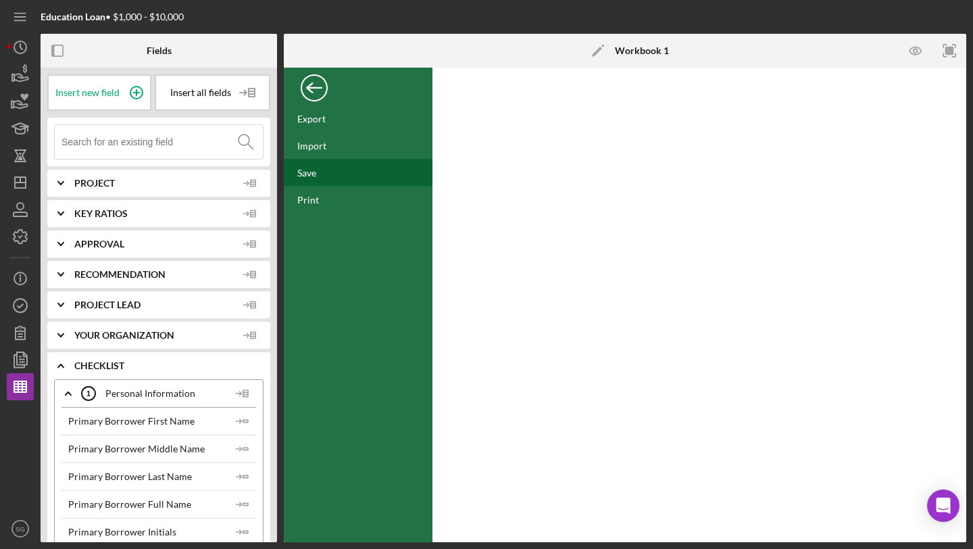
click at [322, 175] on div "Save" at bounding box center [358, 172] width 149 height 27
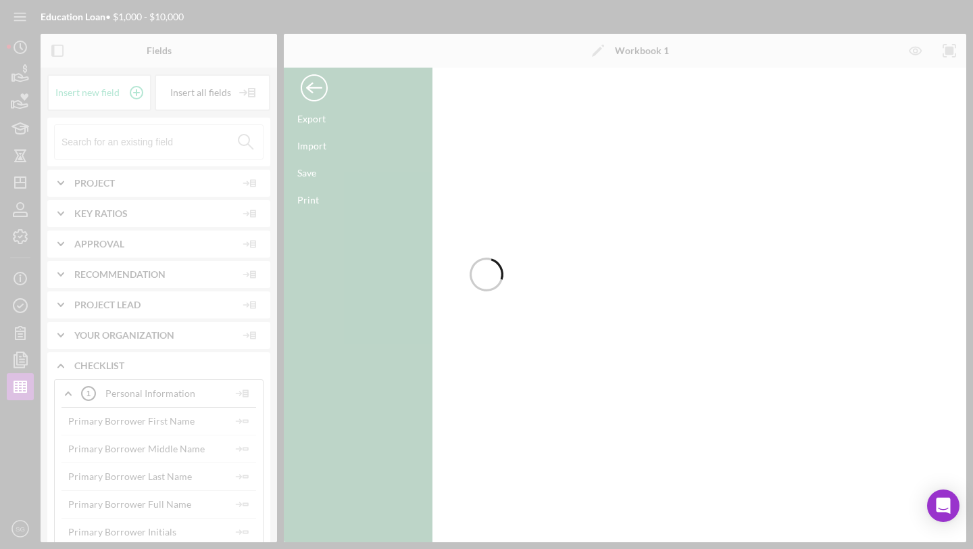
click at [18, 385] on div at bounding box center [486, 274] width 973 height 549
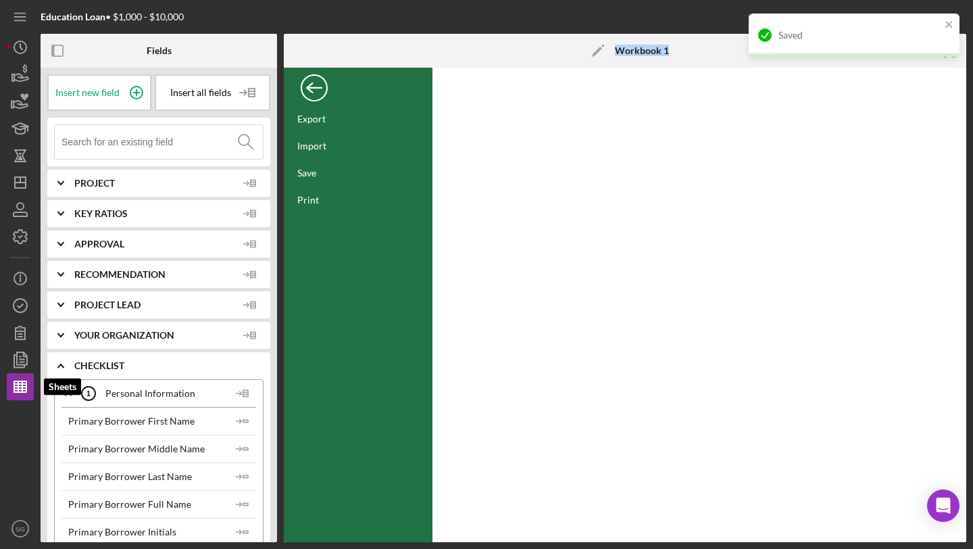
click at [18, 385] on line "button" at bounding box center [18, 386] width 0 height 11
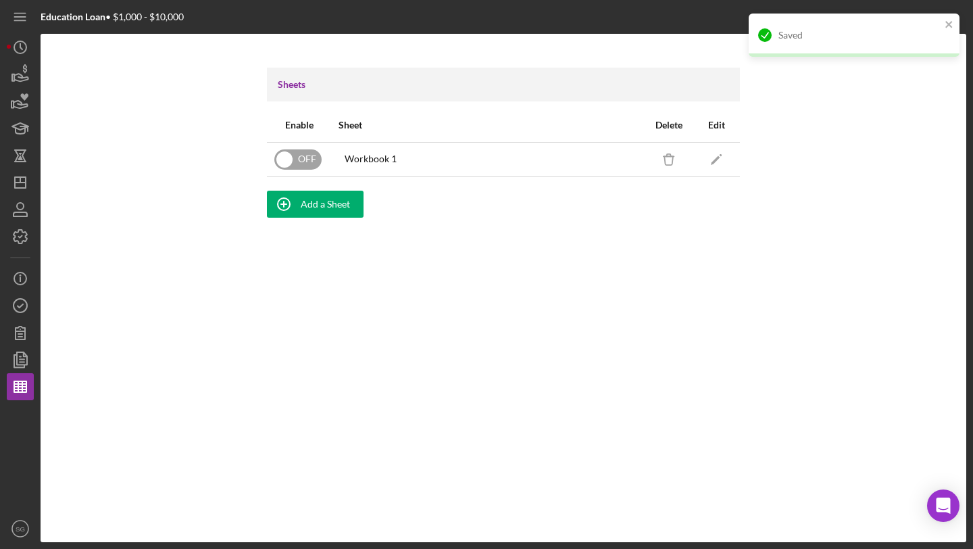
click at [293, 163] on input "checkbox" at bounding box center [297, 159] width 47 height 20
checkbox input "true"
click at [16, 189] on icon "Icon/Dashboard" at bounding box center [20, 183] width 34 height 34
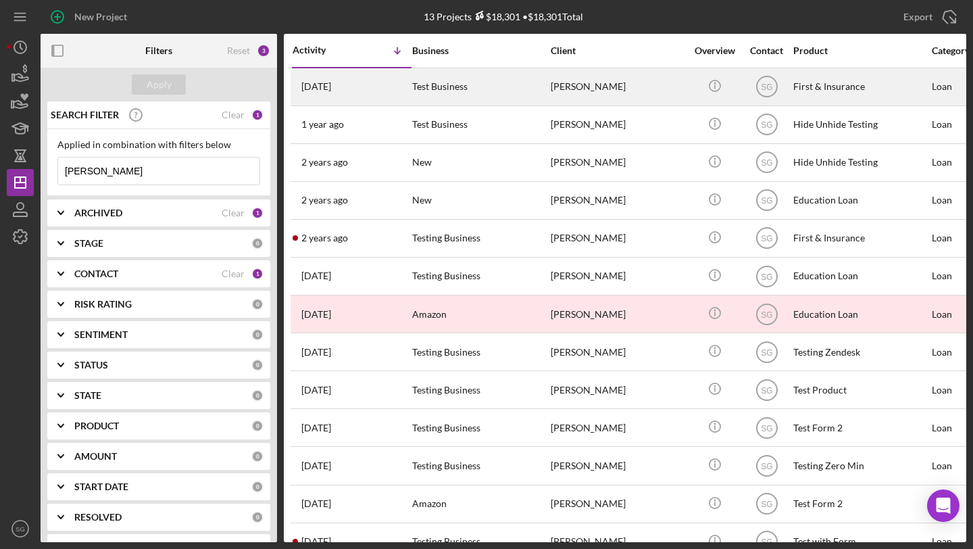
click at [441, 87] on div "Test Business" at bounding box center [479, 87] width 135 height 36
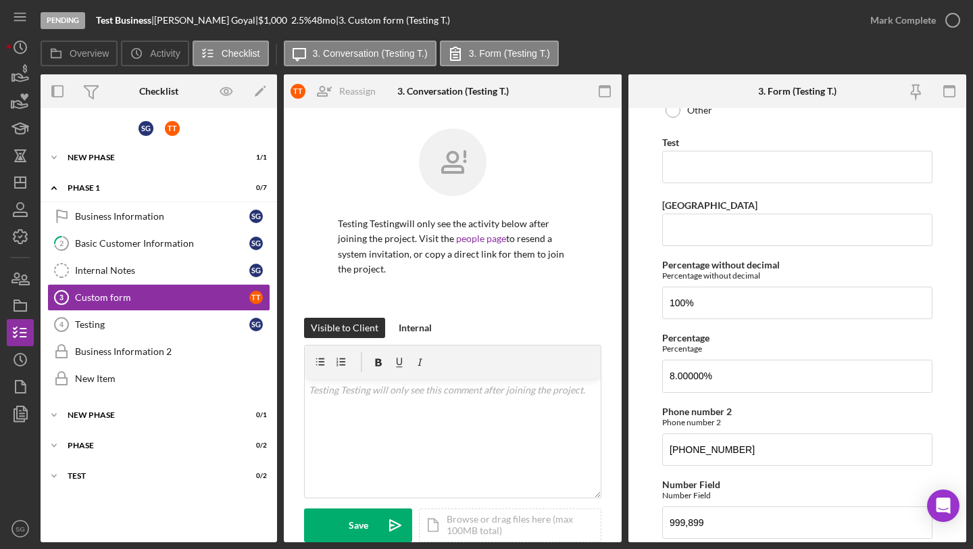
scroll to position [500, 0]
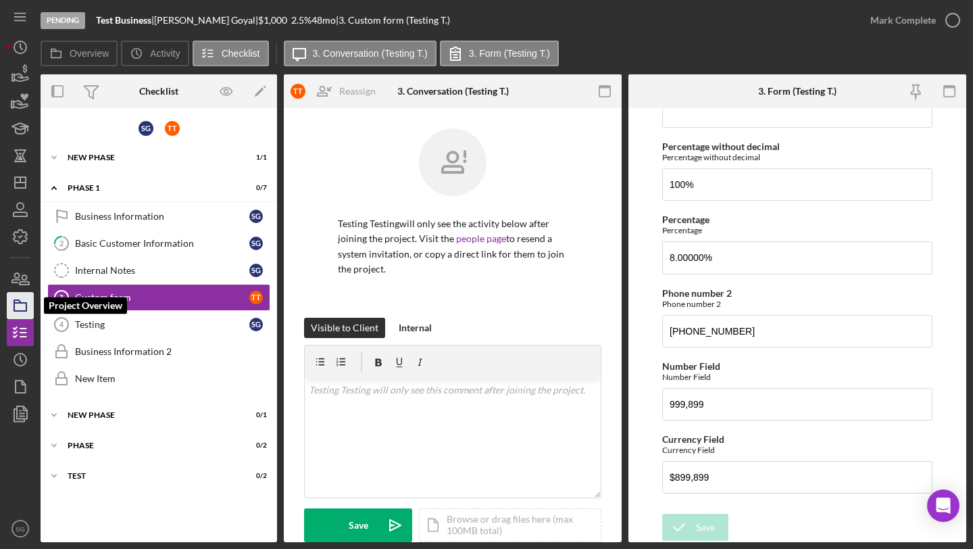
click at [30, 309] on icon "button" at bounding box center [20, 306] width 34 height 34
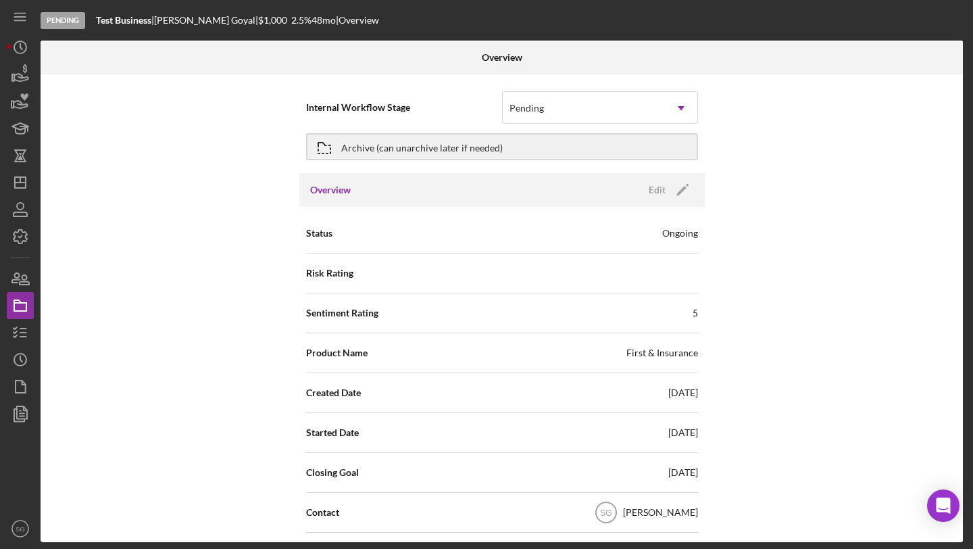
click at [654, 350] on div "First & Insurance" at bounding box center [663, 353] width 72 height 14
copy div "First & Insurance"
click at [20, 413] on icon "button" at bounding box center [22, 413] width 5 height 5
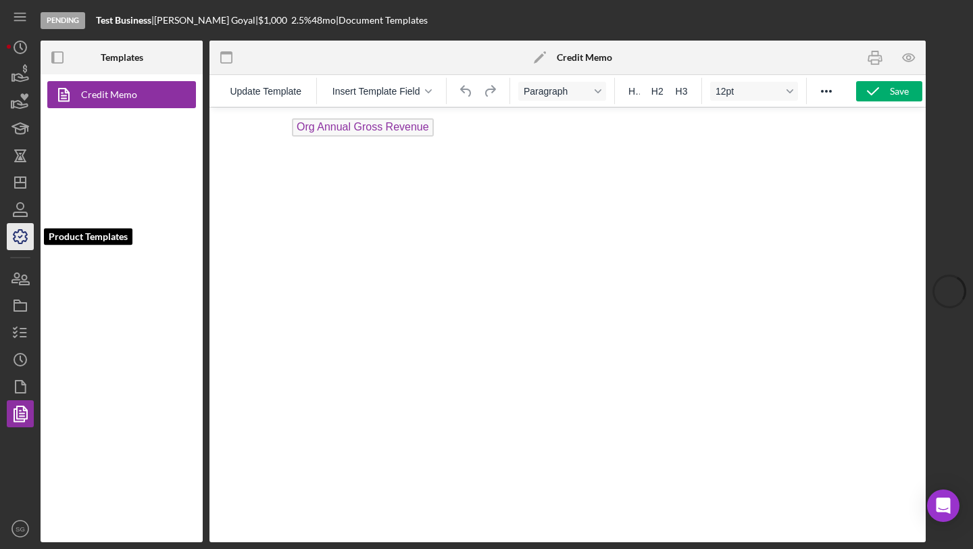
click at [13, 246] on icon "button" at bounding box center [20, 237] width 34 height 34
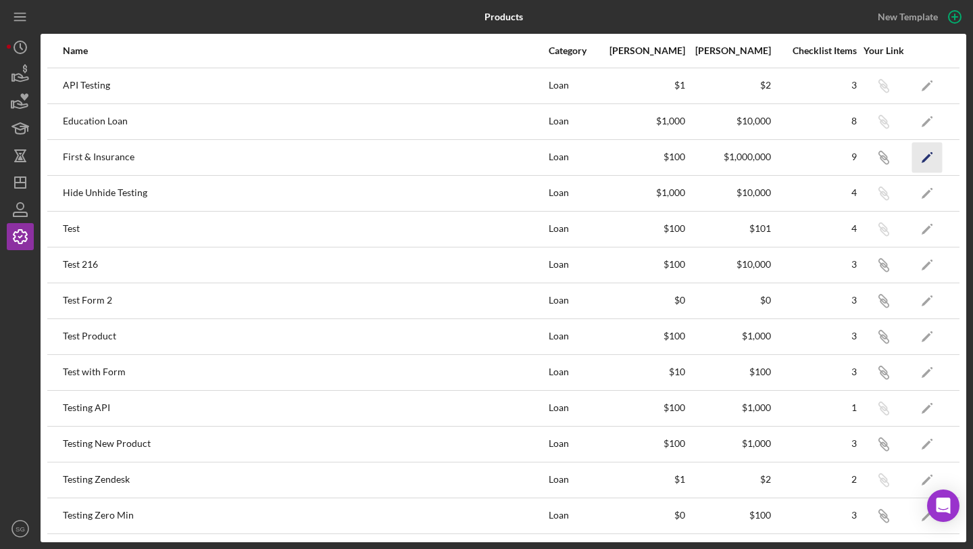
click at [931, 162] on icon "Icon/Edit" at bounding box center [928, 157] width 30 height 30
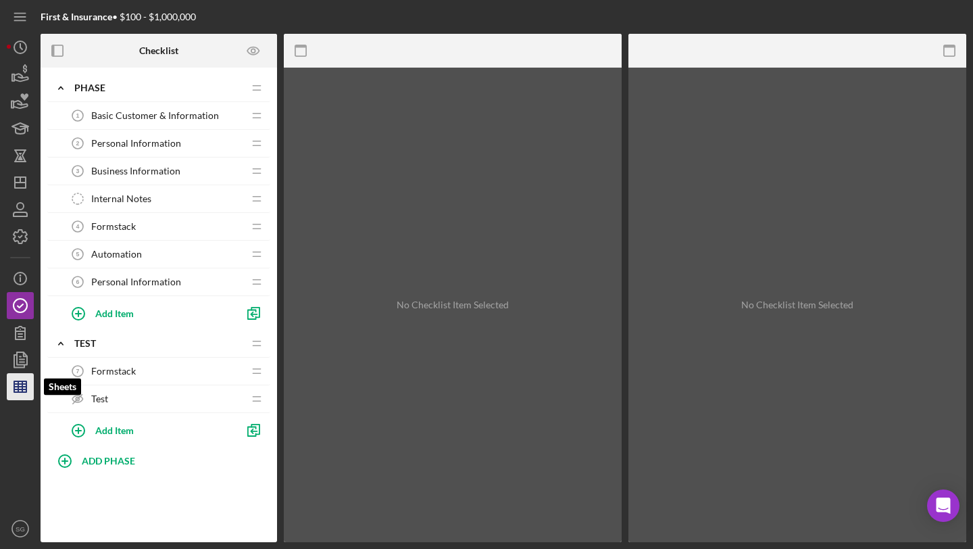
click at [20, 390] on icon "button" at bounding box center [20, 387] width 34 height 34
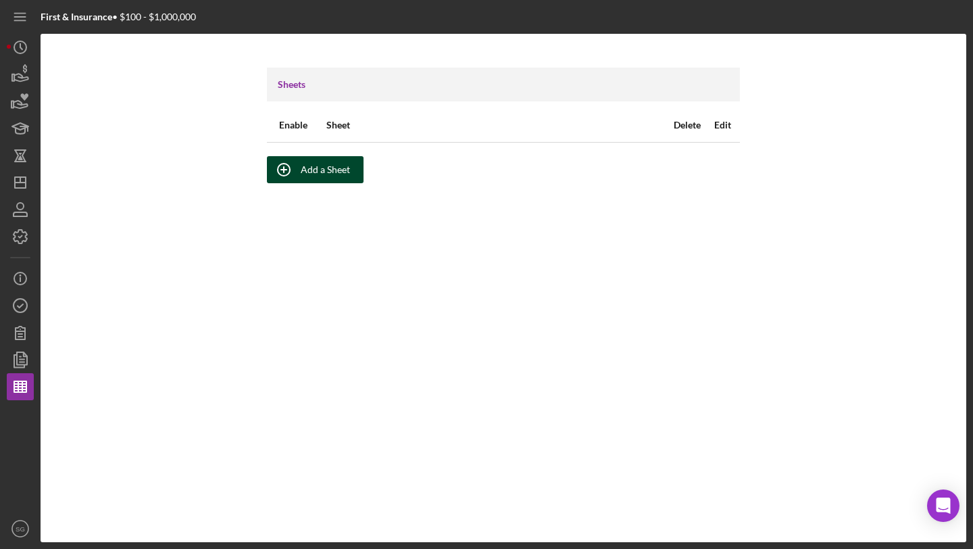
click at [302, 169] on div "Add a Sheet" at bounding box center [325, 169] width 49 height 27
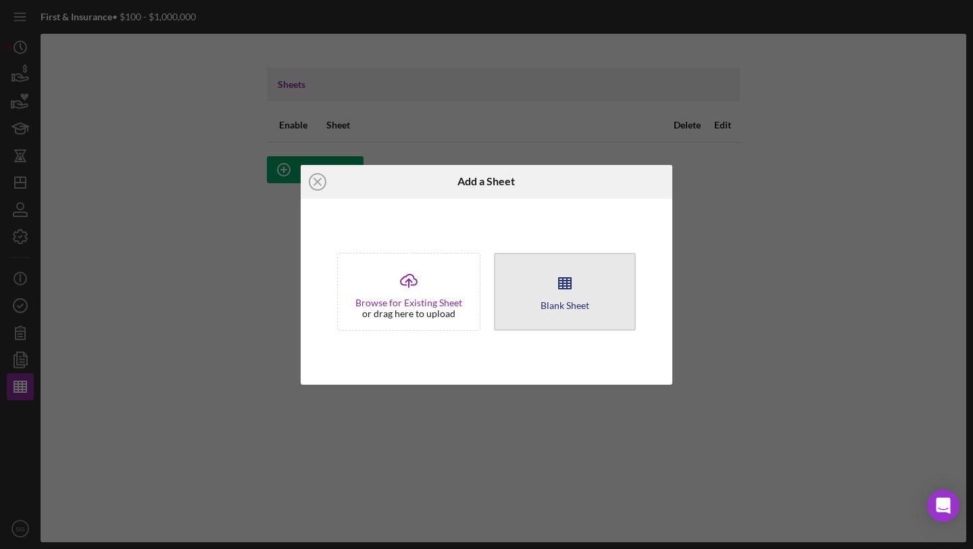
click at [573, 293] on icon "button" at bounding box center [565, 283] width 34 height 34
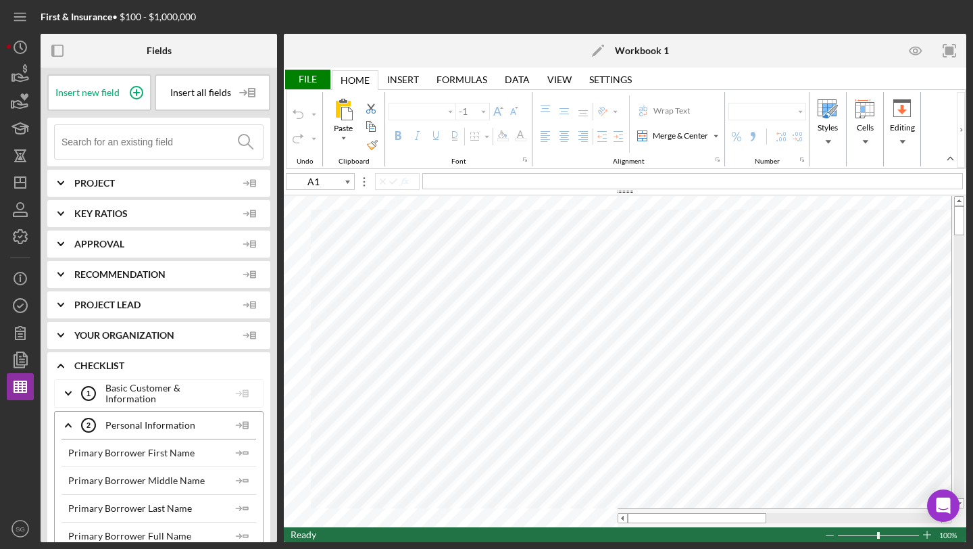
type input "Calibri"
type input "11"
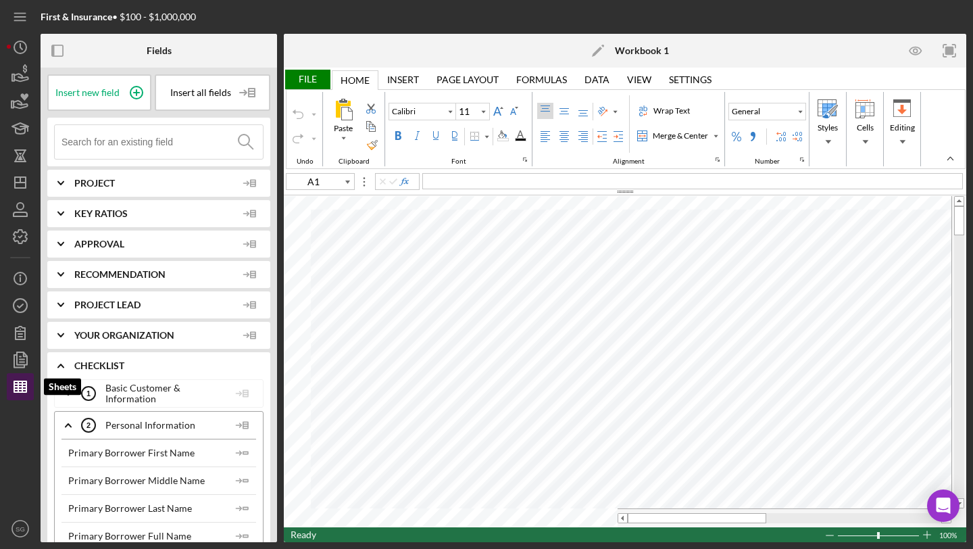
click at [22, 391] on line "button" at bounding box center [22, 386] width 0 height 11
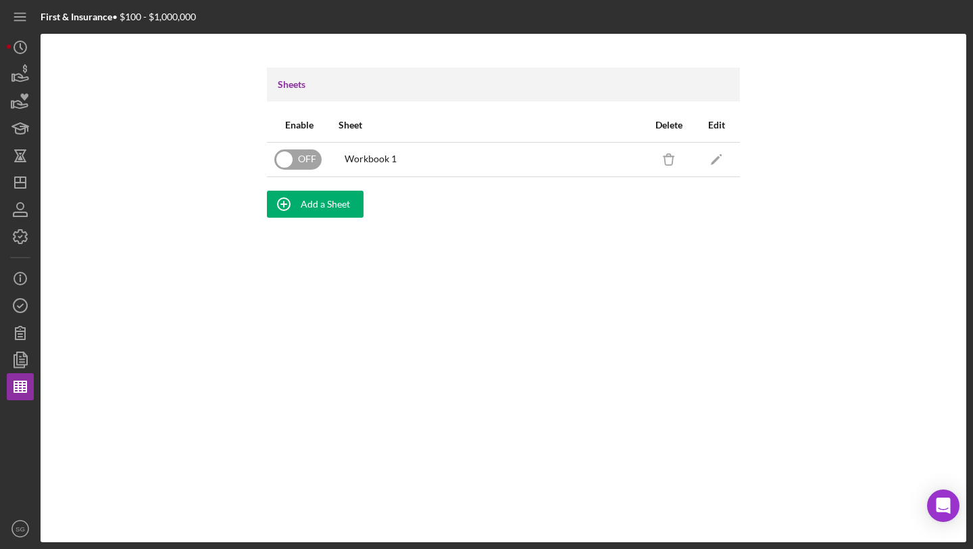
click at [310, 158] on input "checkbox" at bounding box center [297, 159] width 47 height 20
checkbox input "true"
click at [12, 176] on icon "Icon/Dashboard" at bounding box center [20, 183] width 34 height 34
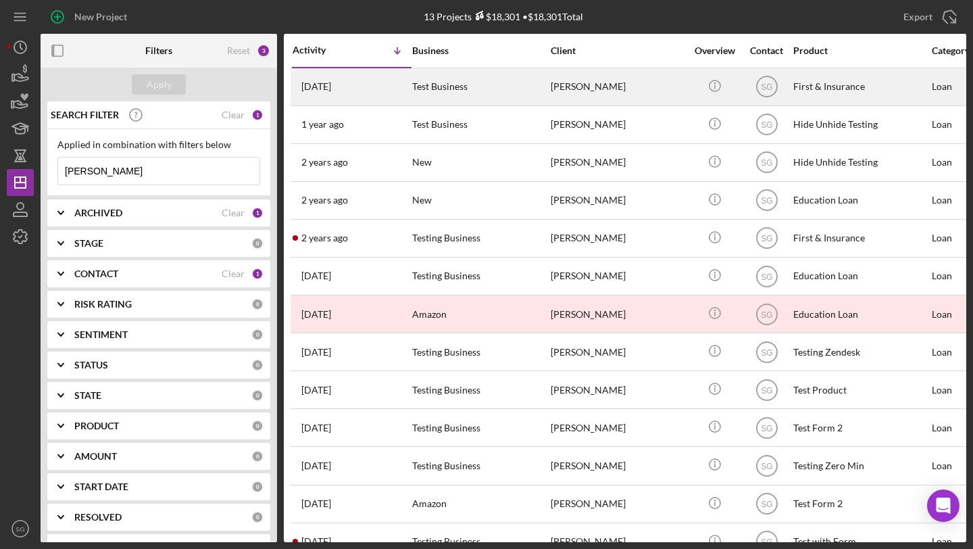
click at [501, 80] on div "Test Business" at bounding box center [479, 87] width 135 height 36
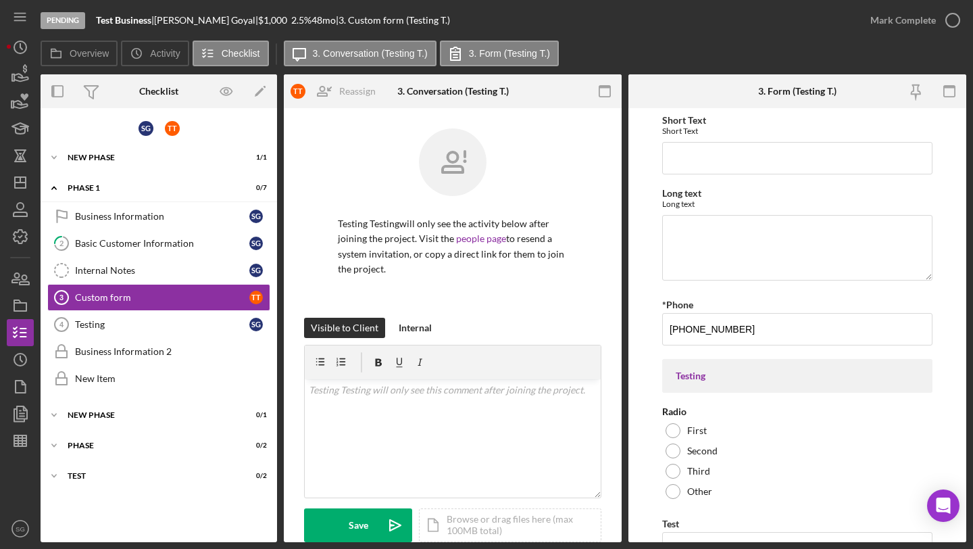
click at [5, 454] on div "Pending Test Business | Sahil Goyal | $1,000 $1,000 2.5 % 48 mo | 3. Custom for…" at bounding box center [486, 274] width 973 height 549
click at [24, 442] on icon "button" at bounding box center [20, 441] width 34 height 34
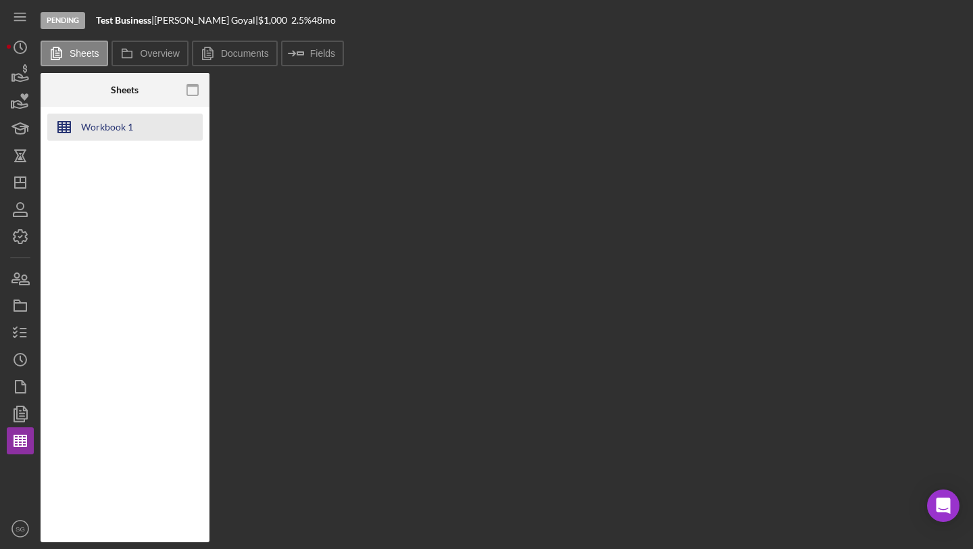
click at [101, 119] on div "Workbook 1" at bounding box center [107, 127] width 52 height 27
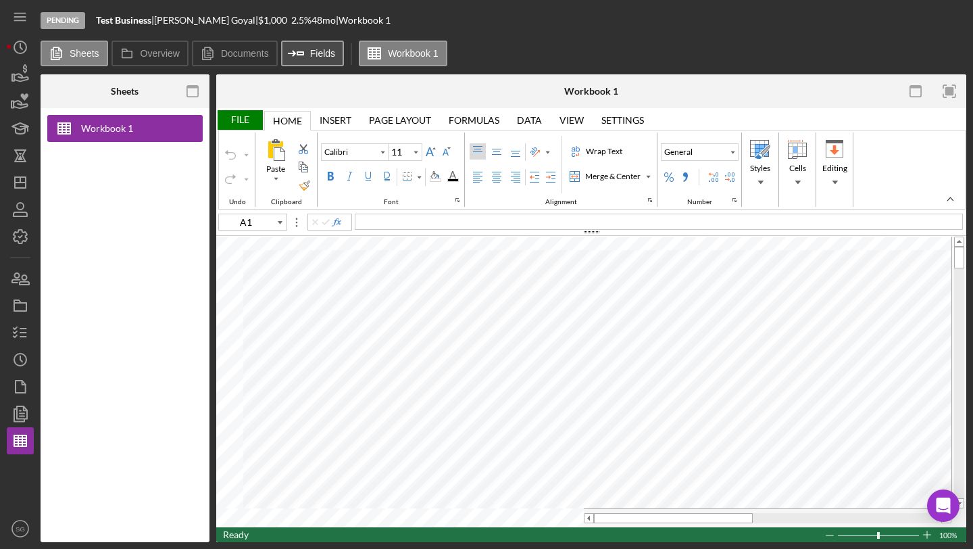
click at [318, 58] on button "Icon/Insert Field Fields" at bounding box center [312, 54] width 63 height 26
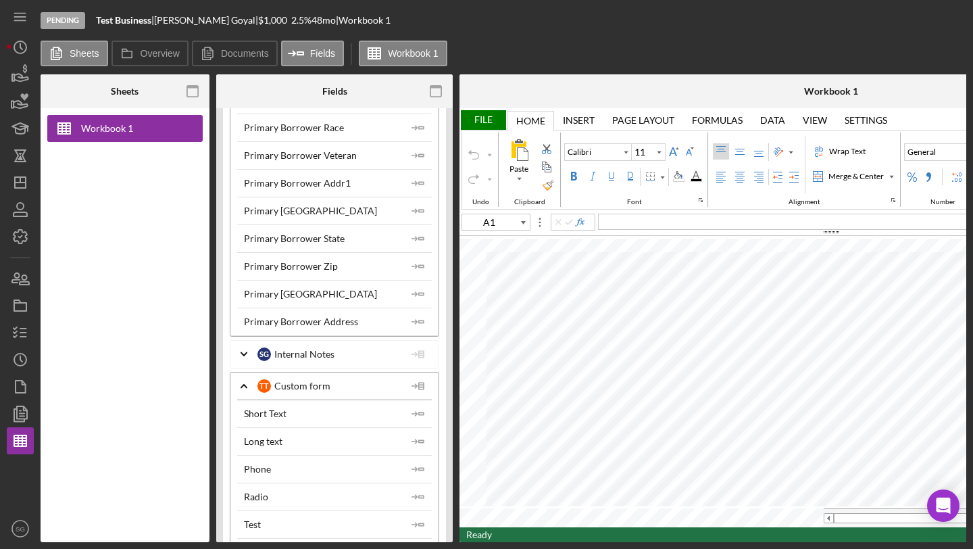
scroll to position [1860, 0]
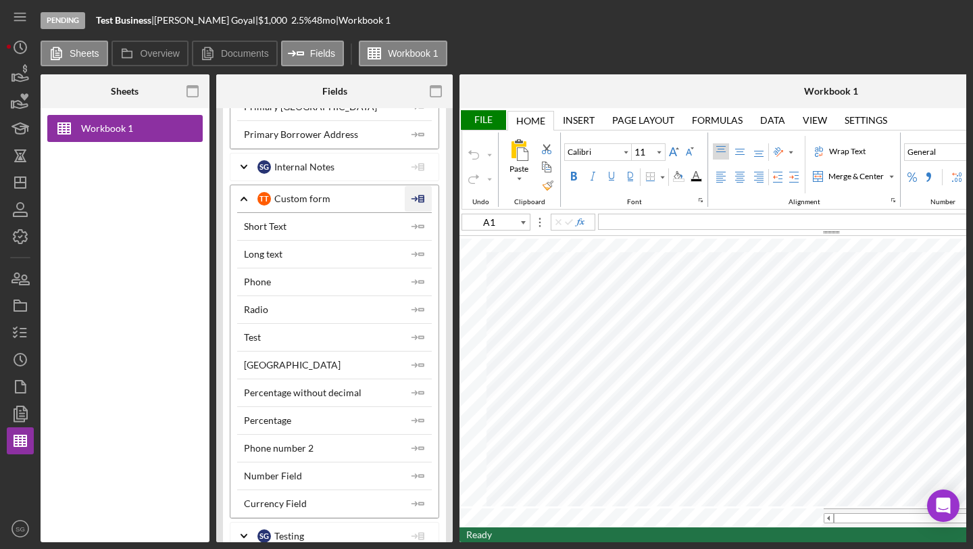
click at [412, 202] on icon at bounding box center [418, 199] width 27 height 34
click at [301, 455] on div "Phone number 2 Icon/Insert Field" at bounding box center [334, 448] width 195 height 28
click at [297, 473] on div "Number Field" at bounding box center [273, 475] width 58 height 11
click at [414, 475] on polyline "button" at bounding box center [416, 476] width 4 height 4
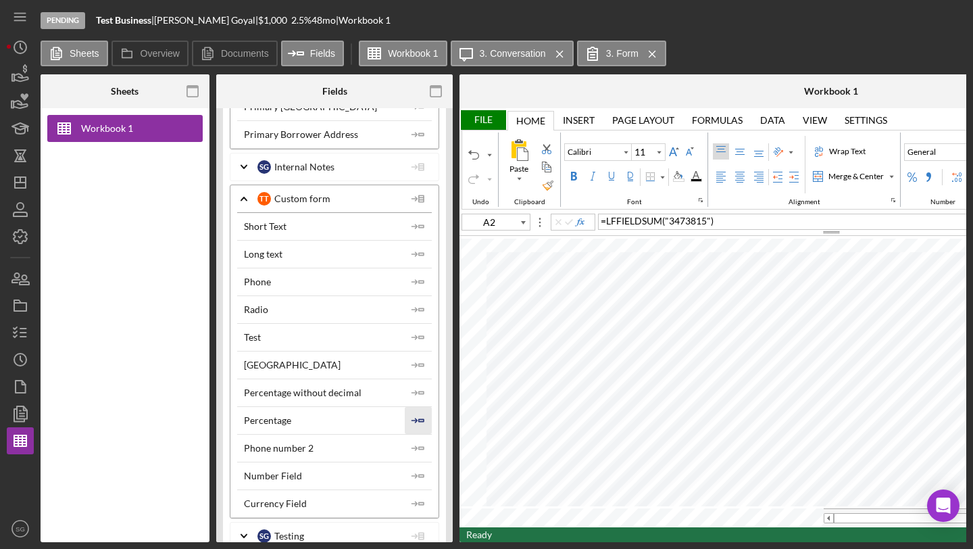
click at [416, 426] on icon "Icon/Insert Field" at bounding box center [418, 420] width 27 height 27
click at [418, 417] on icon "Icon/Insert Field" at bounding box center [418, 420] width 27 height 27
click at [418, 438] on icon "Icon/Insert Field" at bounding box center [418, 448] width 27 height 27
type input "A2"
click at [18, 339] on icon "button" at bounding box center [20, 333] width 34 height 34
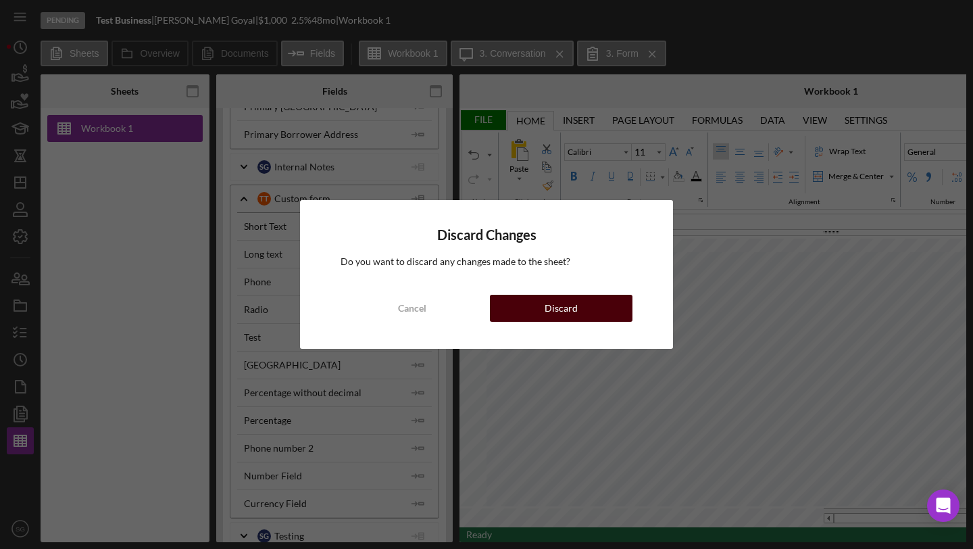
click at [577, 306] on button "Discard" at bounding box center [561, 308] width 143 height 27
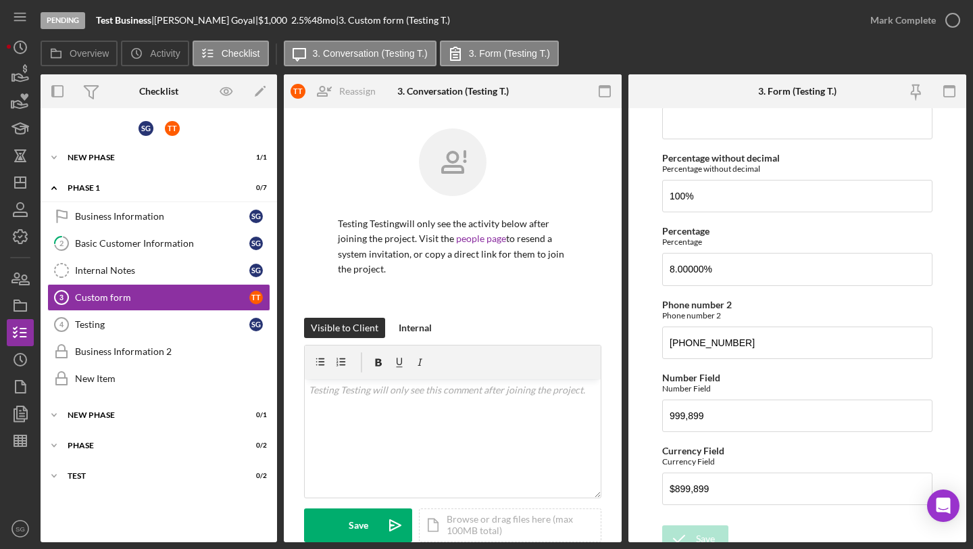
scroll to position [500, 0]
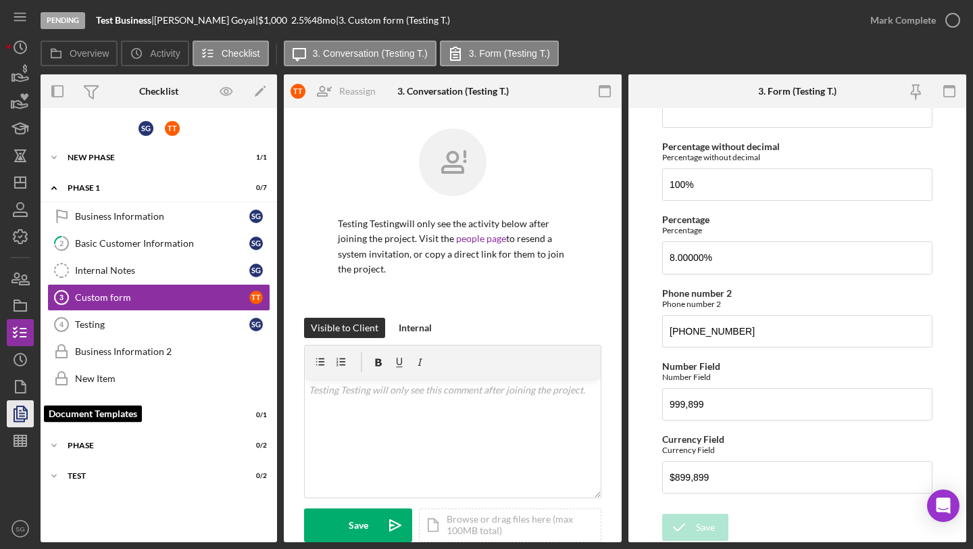
click at [18, 414] on icon "button" at bounding box center [20, 414] width 34 height 34
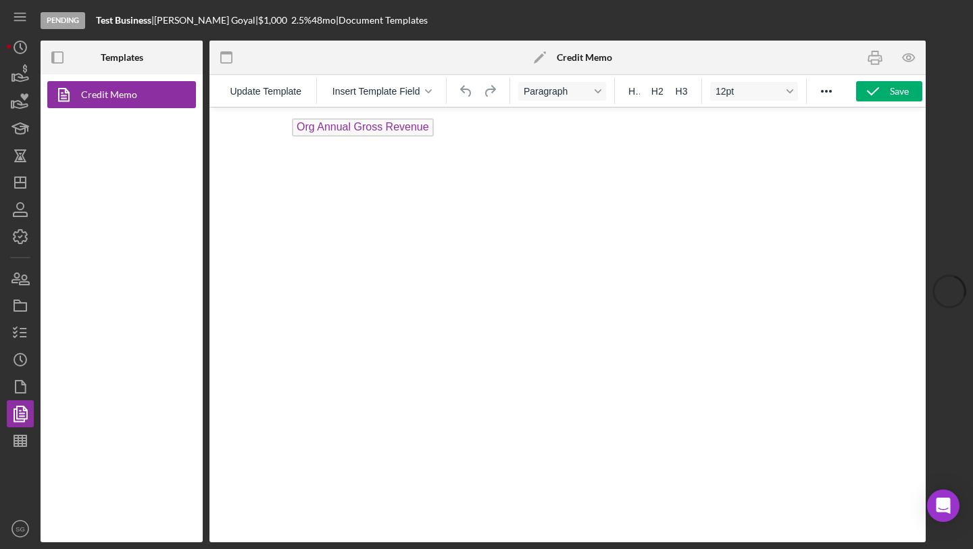
click at [344, 132] on span "Org Annual Gross Revenue" at bounding box center [363, 127] width 142 height 18
click at [361, 98] on button "Insert Template Field" at bounding box center [381, 91] width 113 height 19
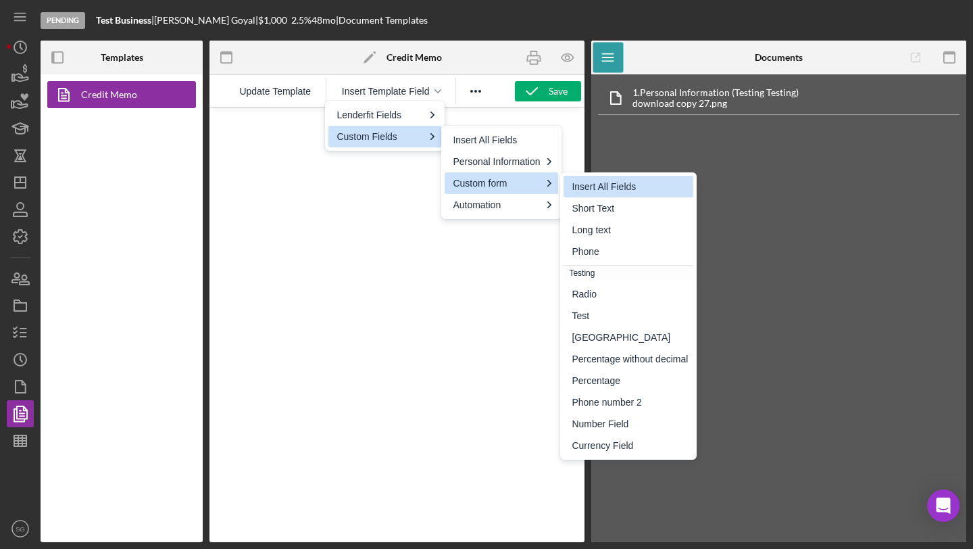
click at [602, 185] on div "Insert All Fields" at bounding box center [630, 186] width 116 height 16
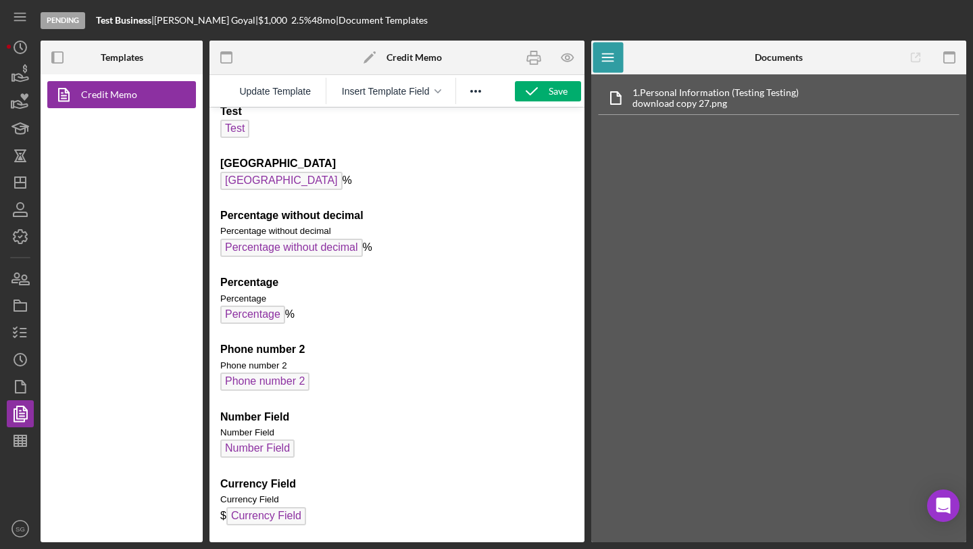
scroll to position [296, 0]
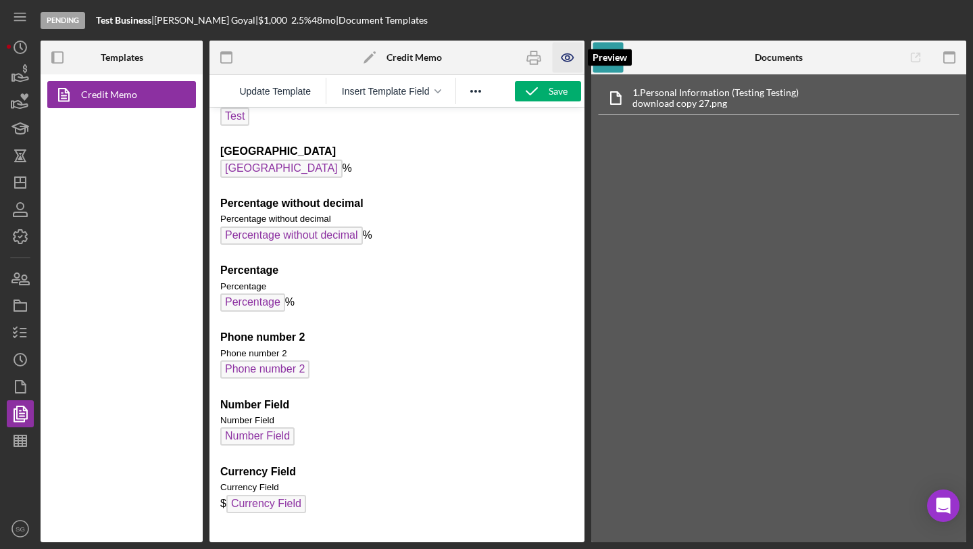
click at [562, 67] on icon "button" at bounding box center [568, 58] width 30 height 30
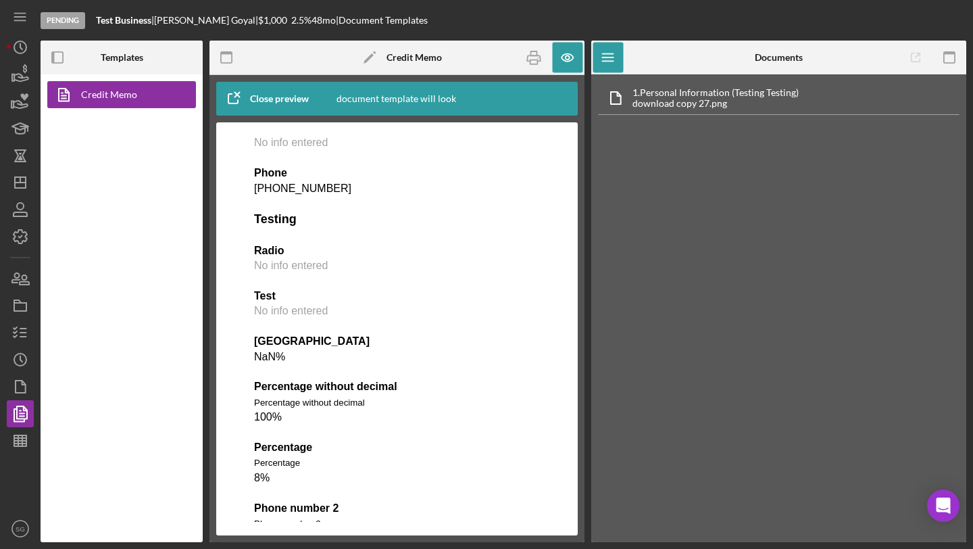
scroll to position [273, 0]
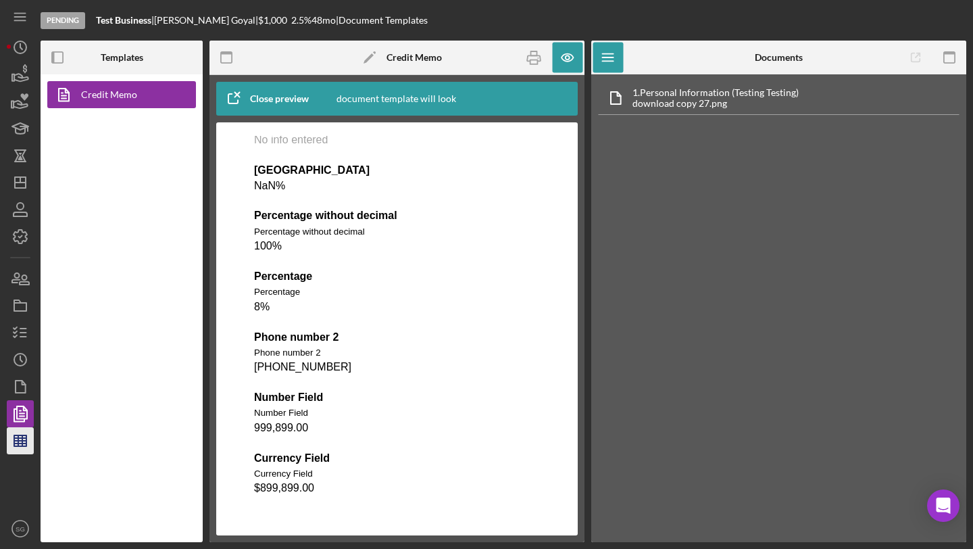
click at [26, 441] on polygon "button" at bounding box center [20, 440] width 12 height 11
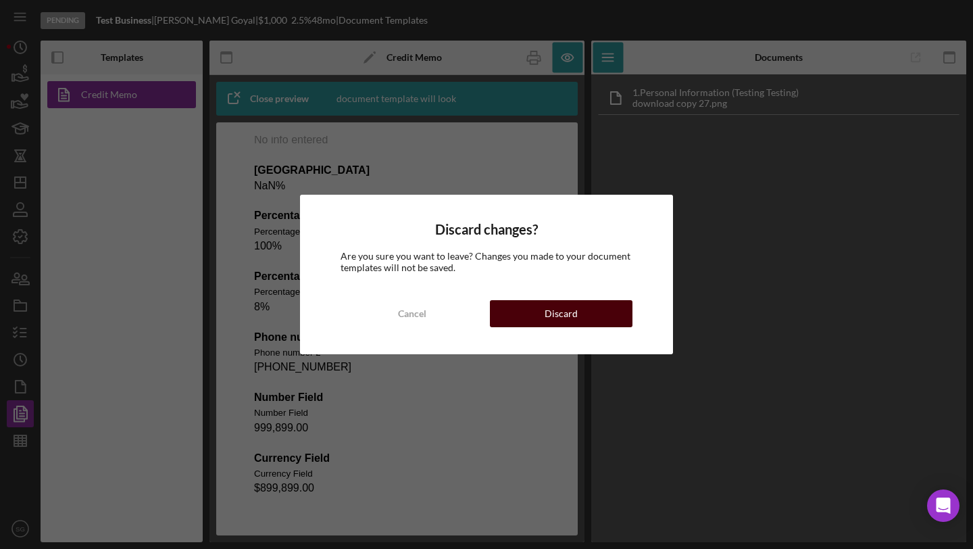
click at [521, 306] on button "Discard" at bounding box center [561, 313] width 143 height 27
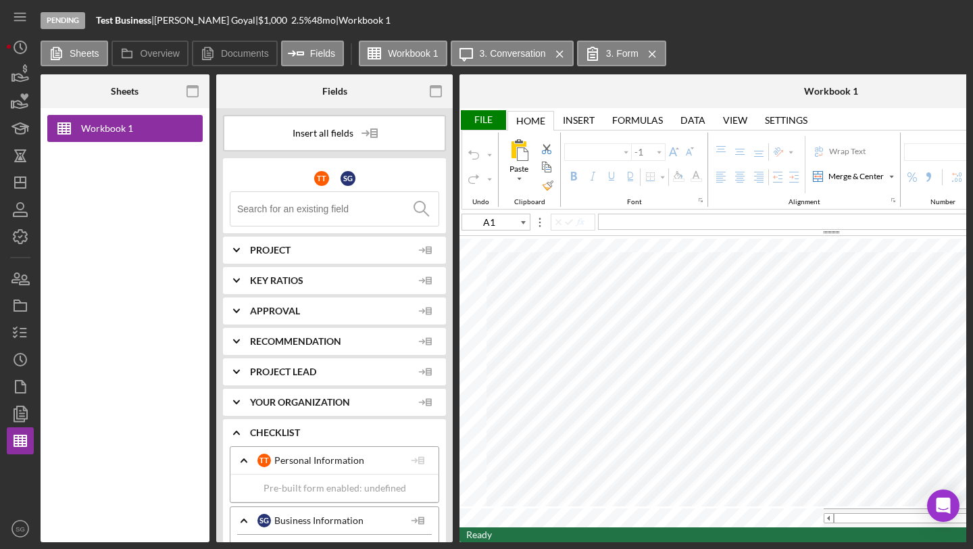
type input "Calibri"
type input "11"
click at [258, 521] on div "S G" at bounding box center [265, 521] width 14 height 14
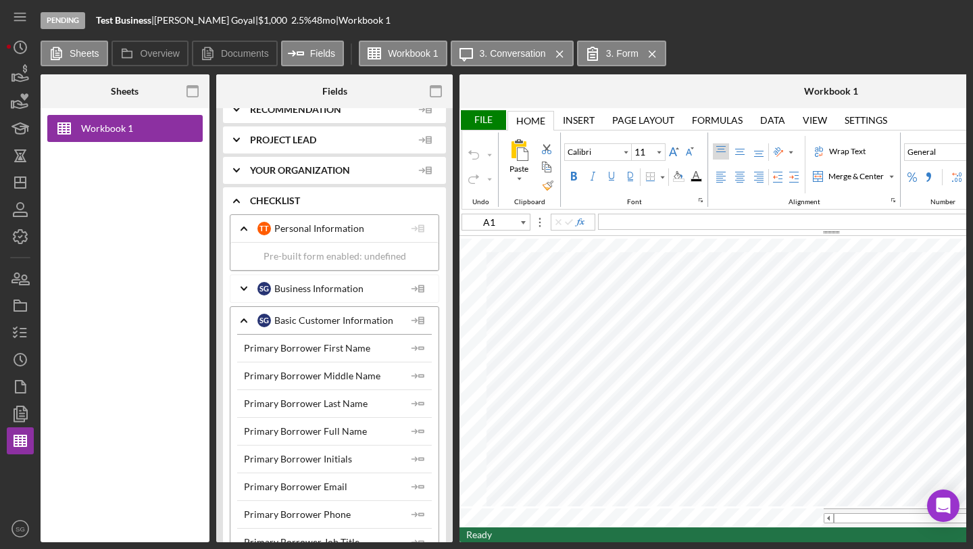
scroll to position [352, 0]
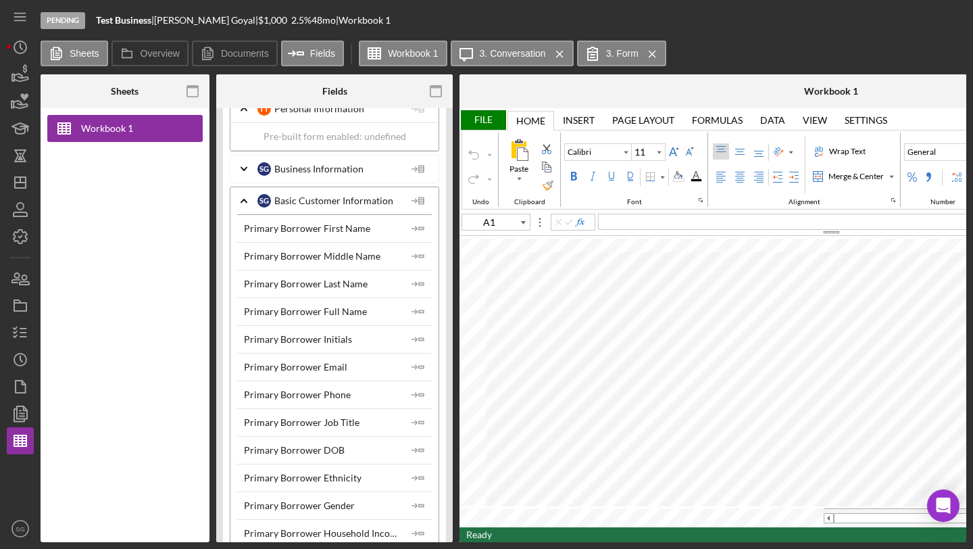
click at [276, 203] on div "S G Basic Customer Information" at bounding box center [331, 201] width 147 height 14
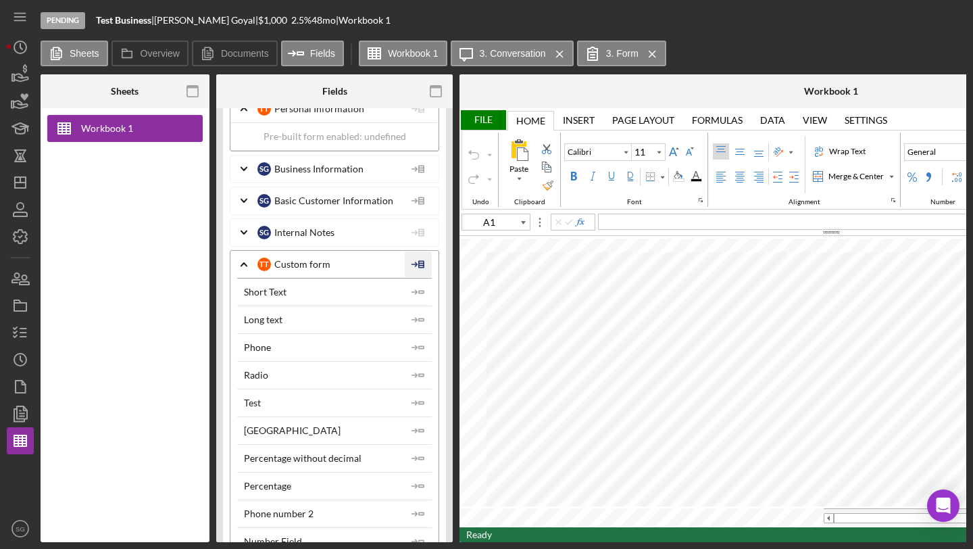
click at [419, 266] on polygon at bounding box center [421, 264] width 5 height 7
type input "B12"
